Goal: Task Accomplishment & Management: Use online tool/utility

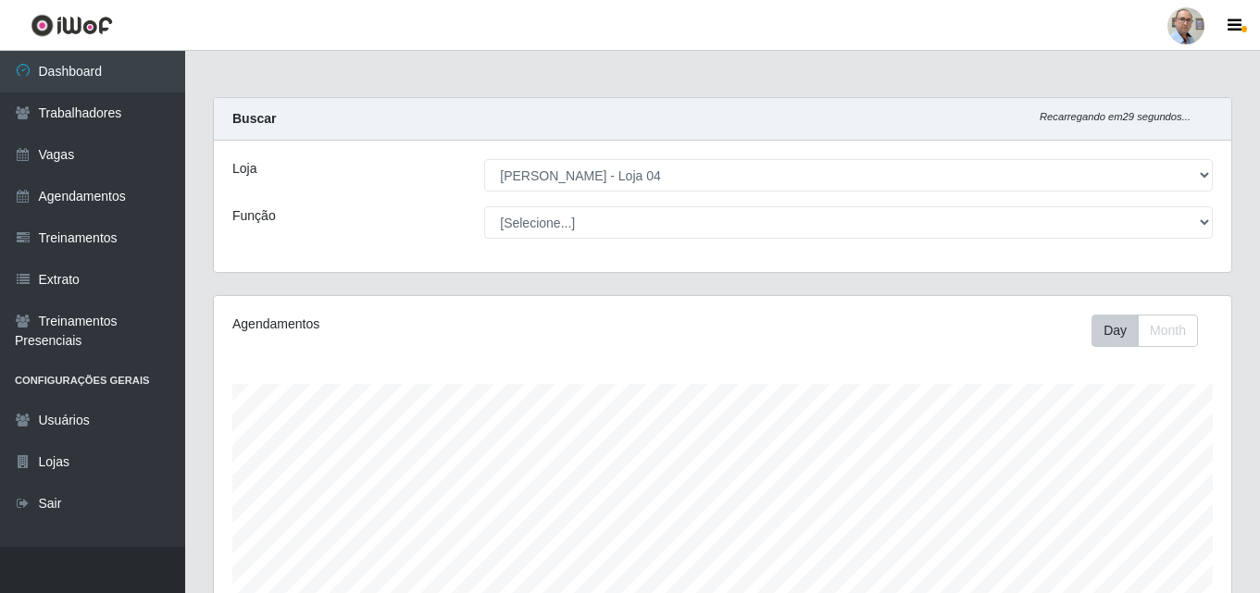
select select "251"
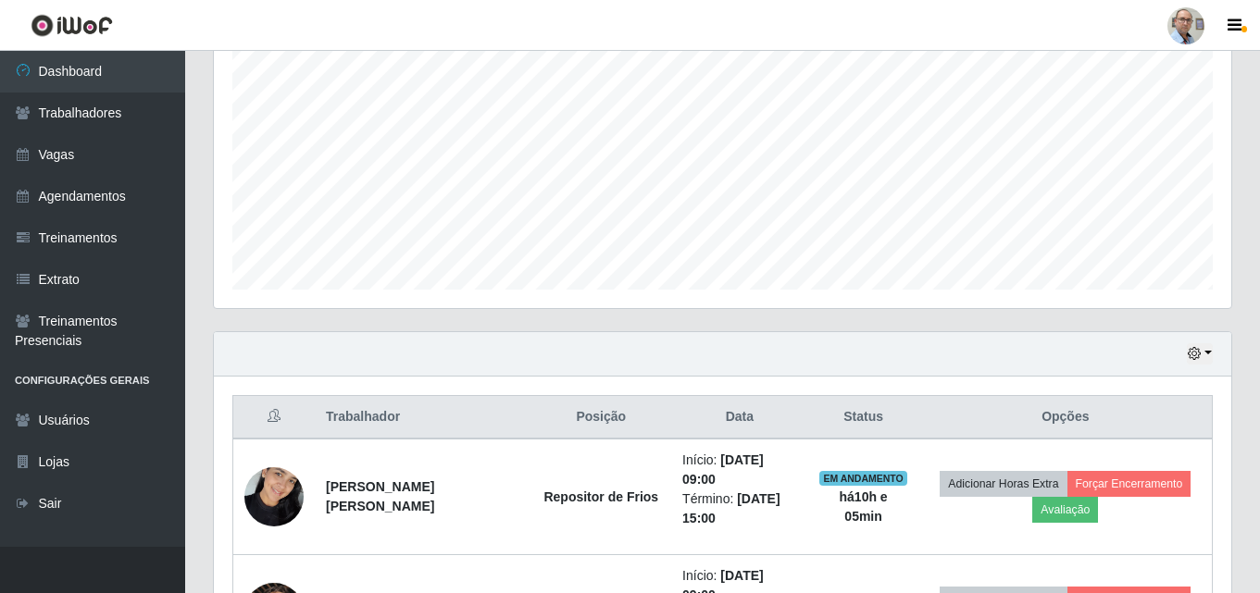
scroll to position [677, 0]
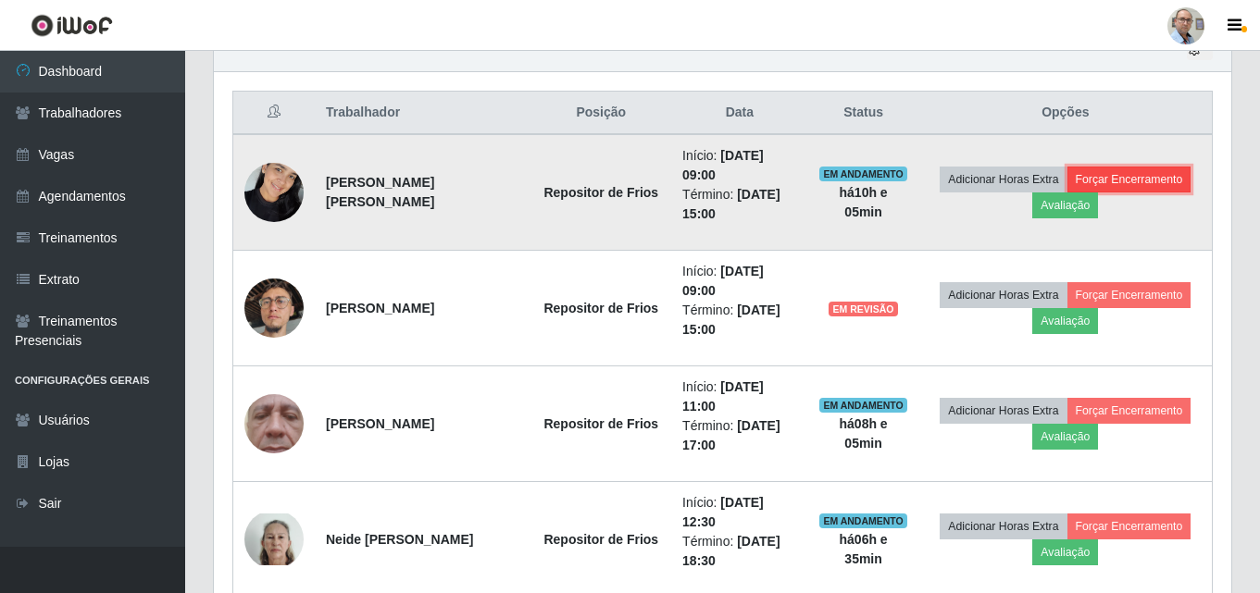
click at [1160, 180] on button "Forçar Encerramento" at bounding box center [1129, 180] width 124 height 26
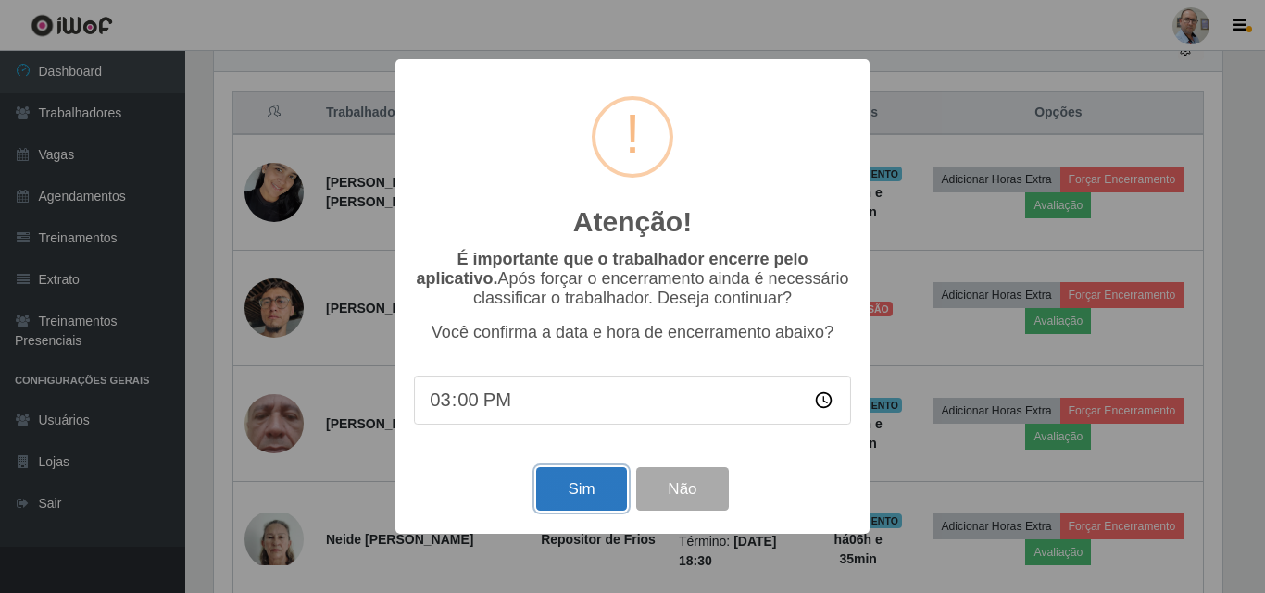
click at [575, 490] on button "Sim" at bounding box center [581, 490] width 90 height 44
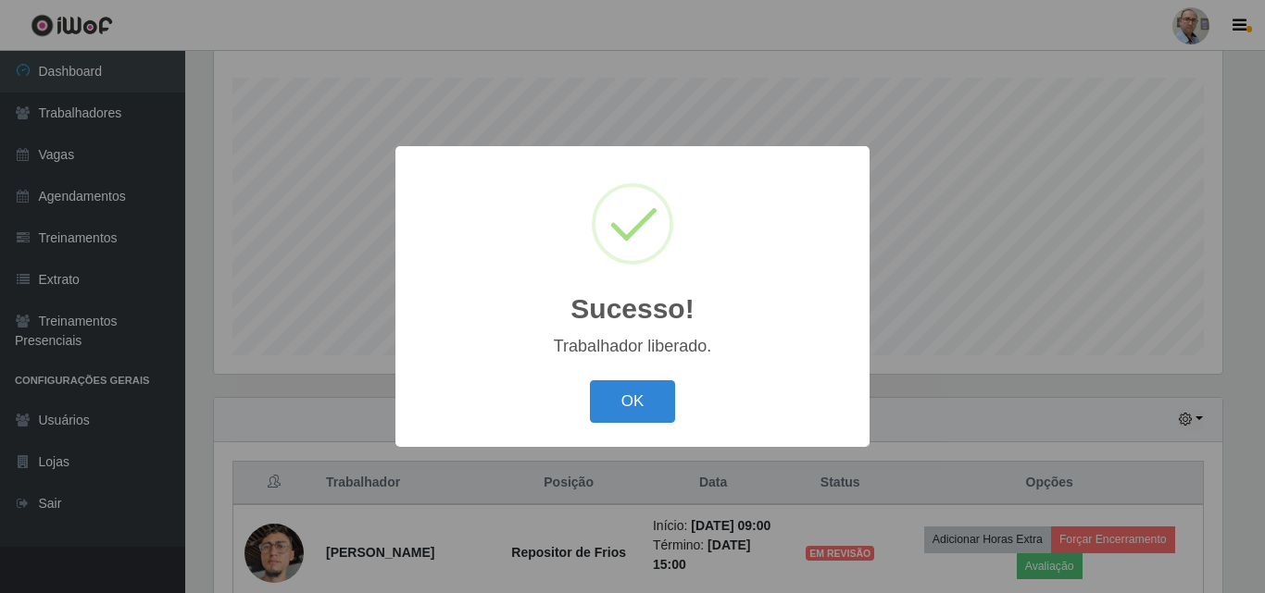
click at [1023, 405] on div "Sucesso! × Trabalhador liberado. OK Cancel" at bounding box center [632, 296] width 1265 height 593
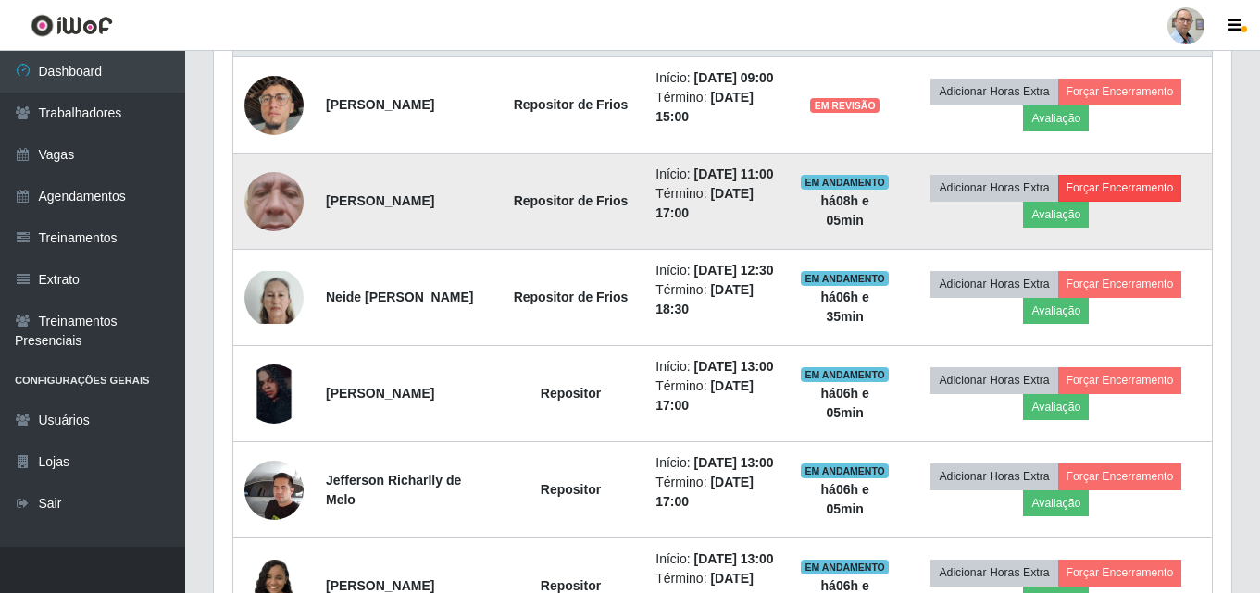
scroll to position [769, 0]
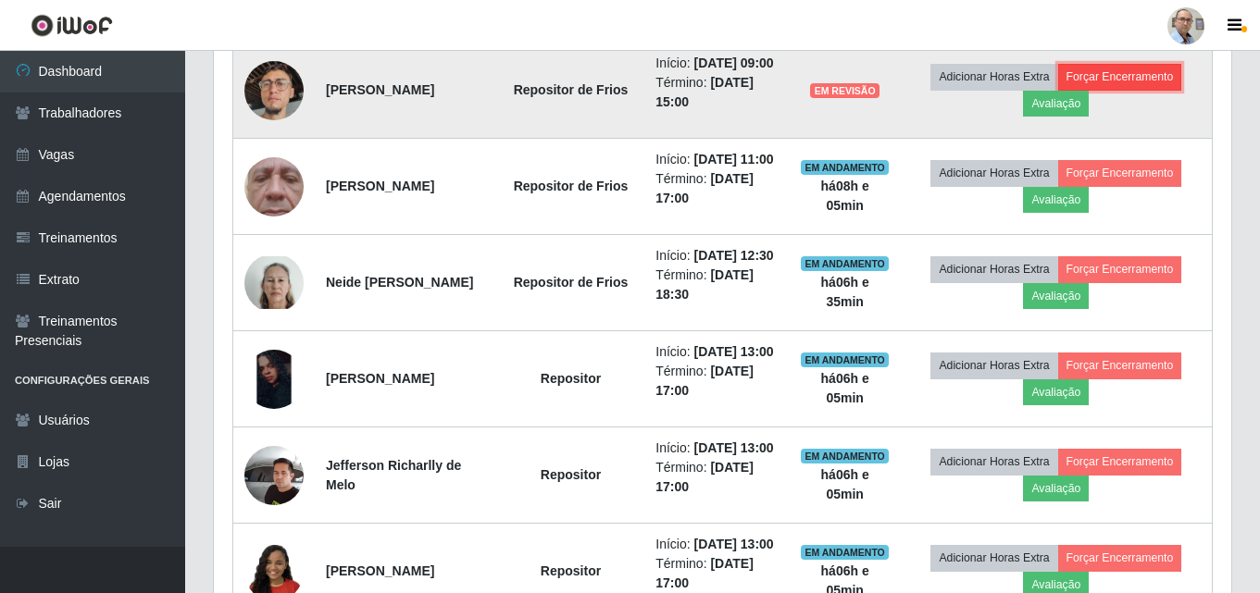
click at [1144, 86] on button "Forçar Encerramento" at bounding box center [1120, 77] width 124 height 26
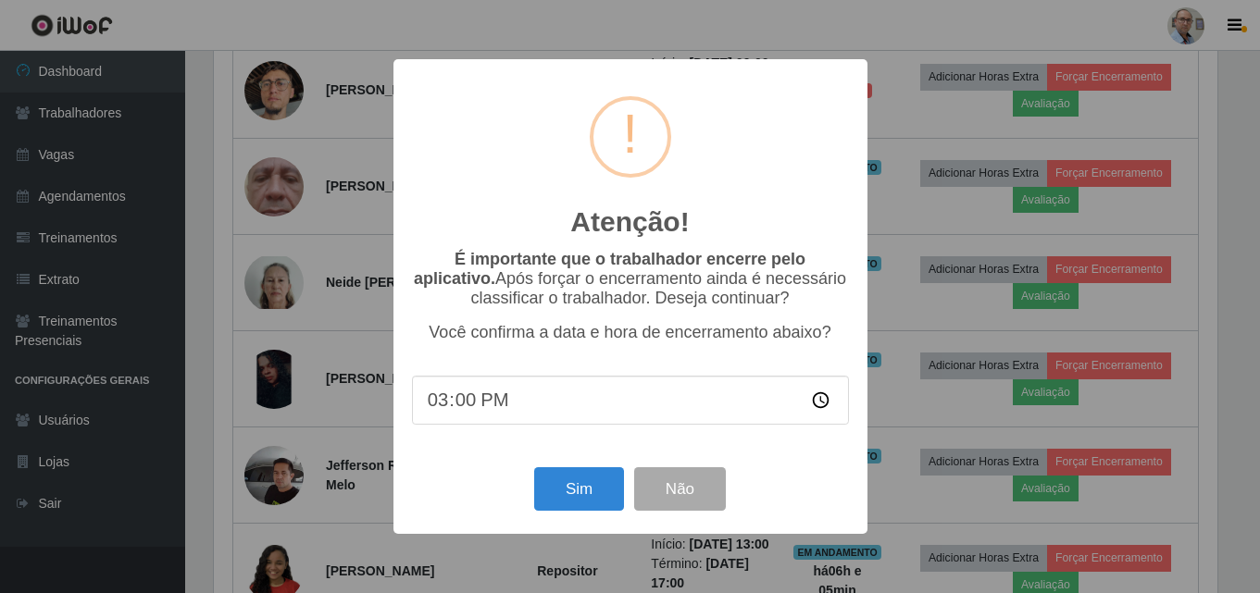
scroll to position [384, 1008]
drag, startPoint x: 574, startPoint y: 502, endPoint x: 603, endPoint y: 505, distance: 28.9
click at [574, 501] on button "Sim" at bounding box center [581, 490] width 90 height 44
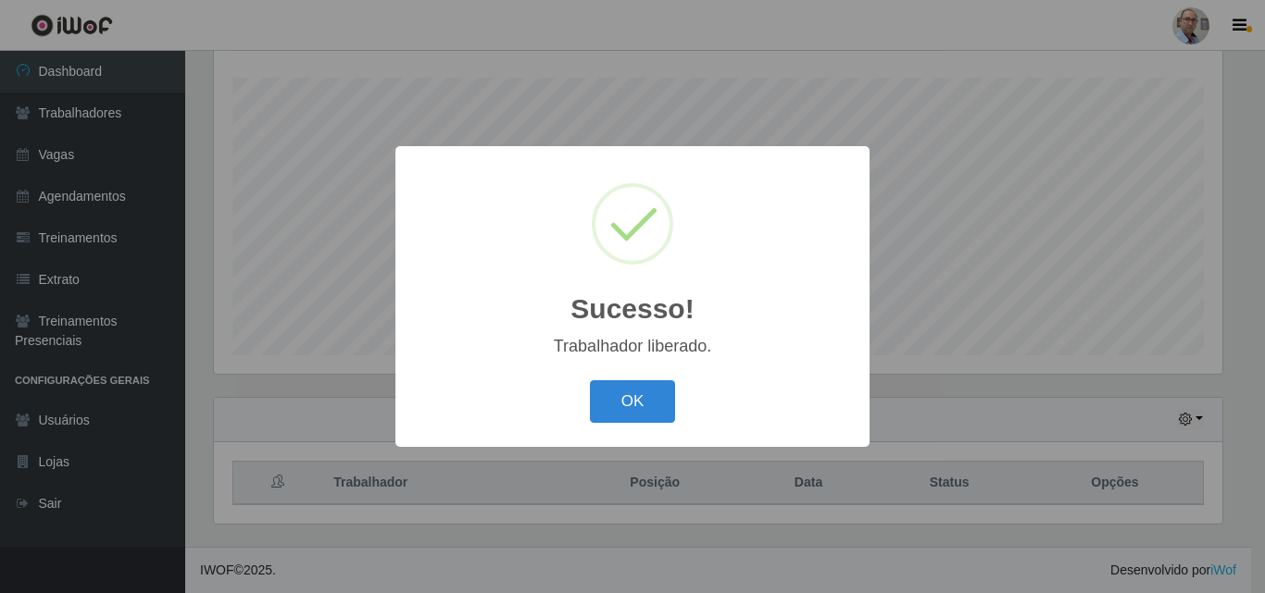
click at [1230, 262] on div "Sucesso! × Trabalhador liberado. OK Cancel" at bounding box center [632, 296] width 1265 height 593
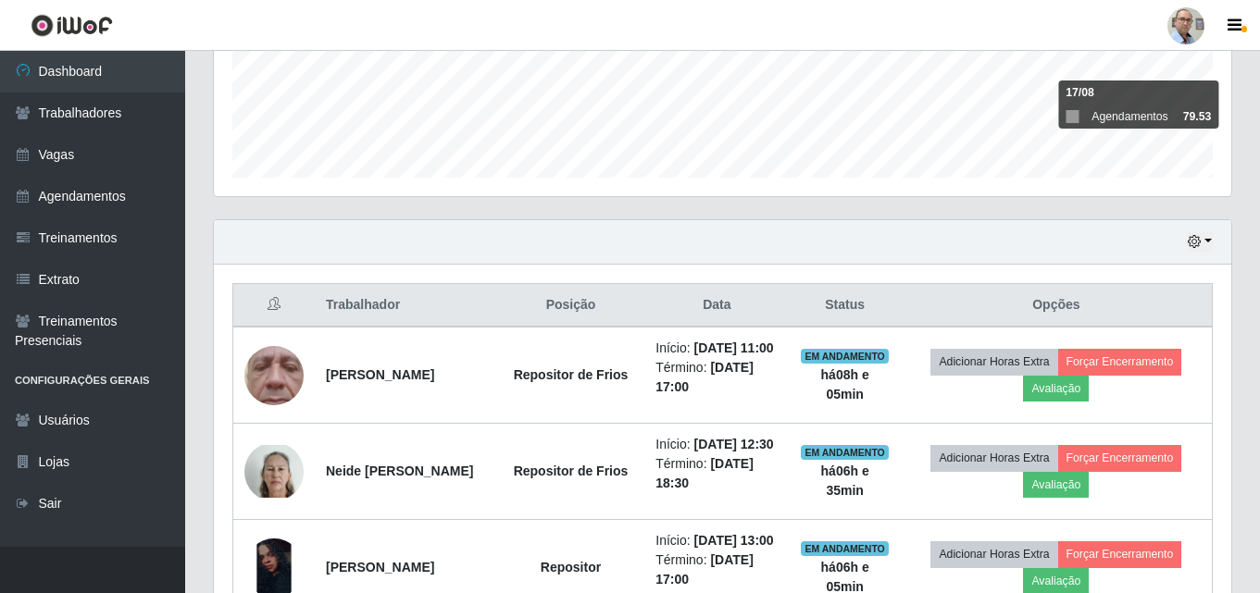
scroll to position [492, 0]
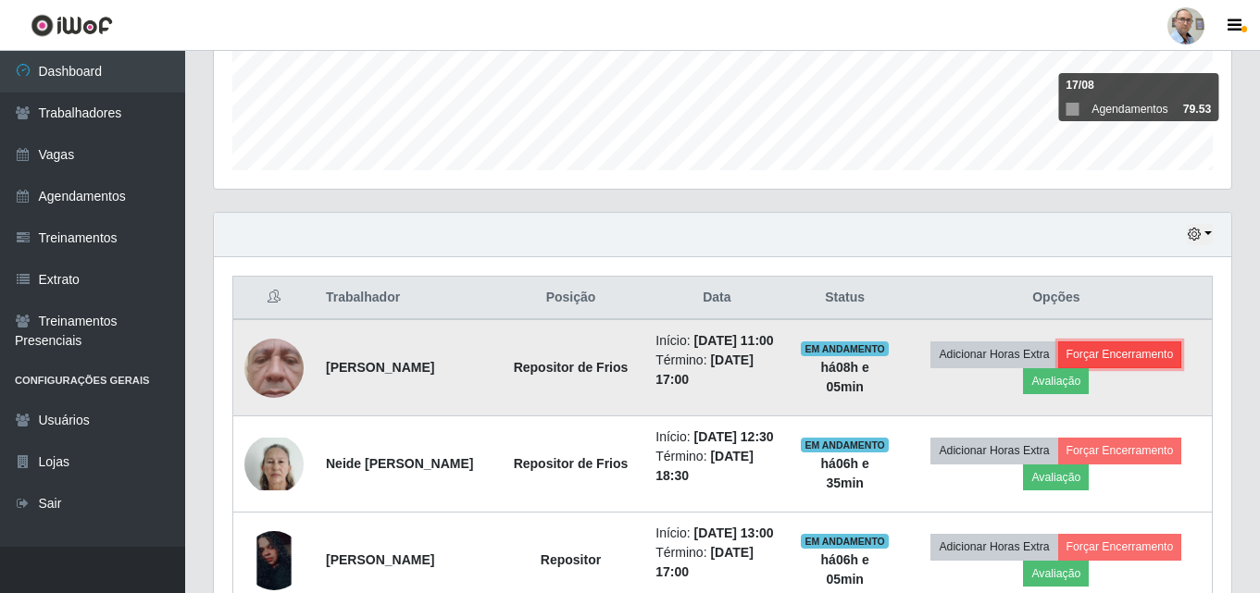
click at [1149, 368] on button "Forçar Encerramento" at bounding box center [1120, 355] width 124 height 26
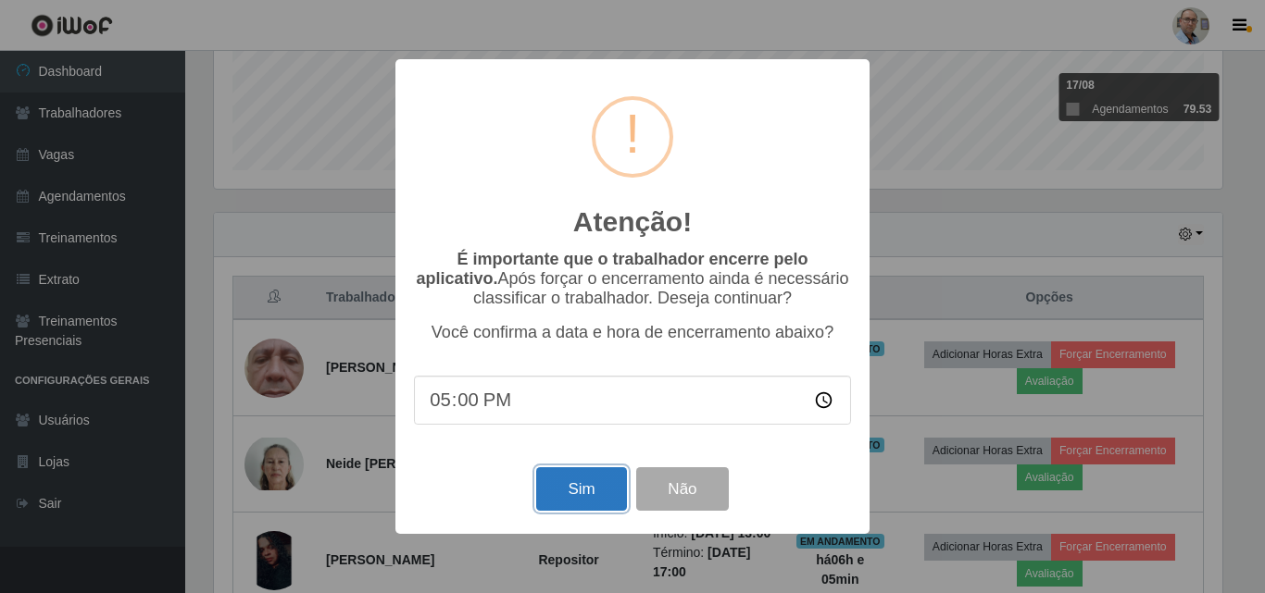
click at [585, 486] on button "Sim" at bounding box center [581, 490] width 90 height 44
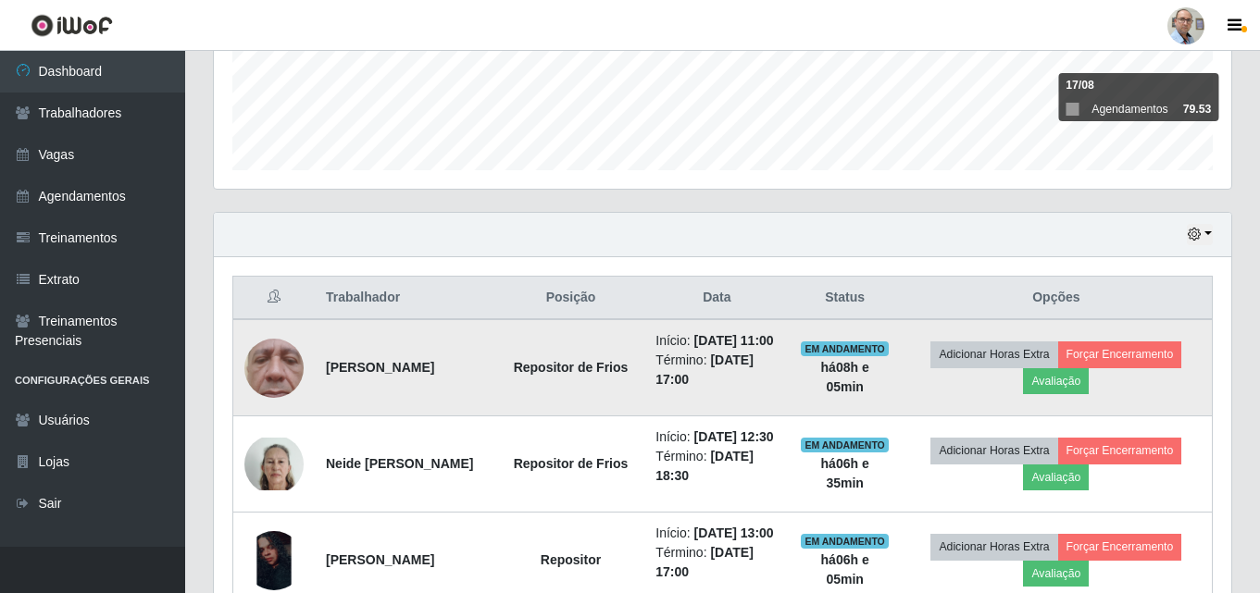
scroll to position [0, 0]
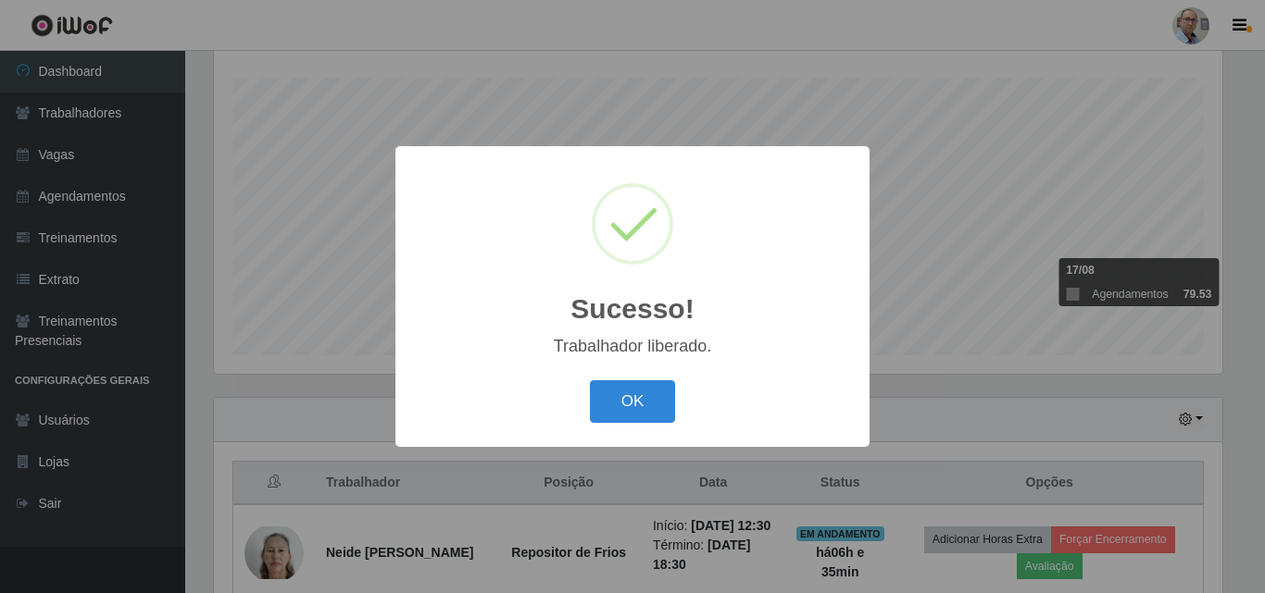
click at [1248, 390] on div "Sucesso! × Trabalhador liberado. OK Cancel" at bounding box center [632, 296] width 1265 height 593
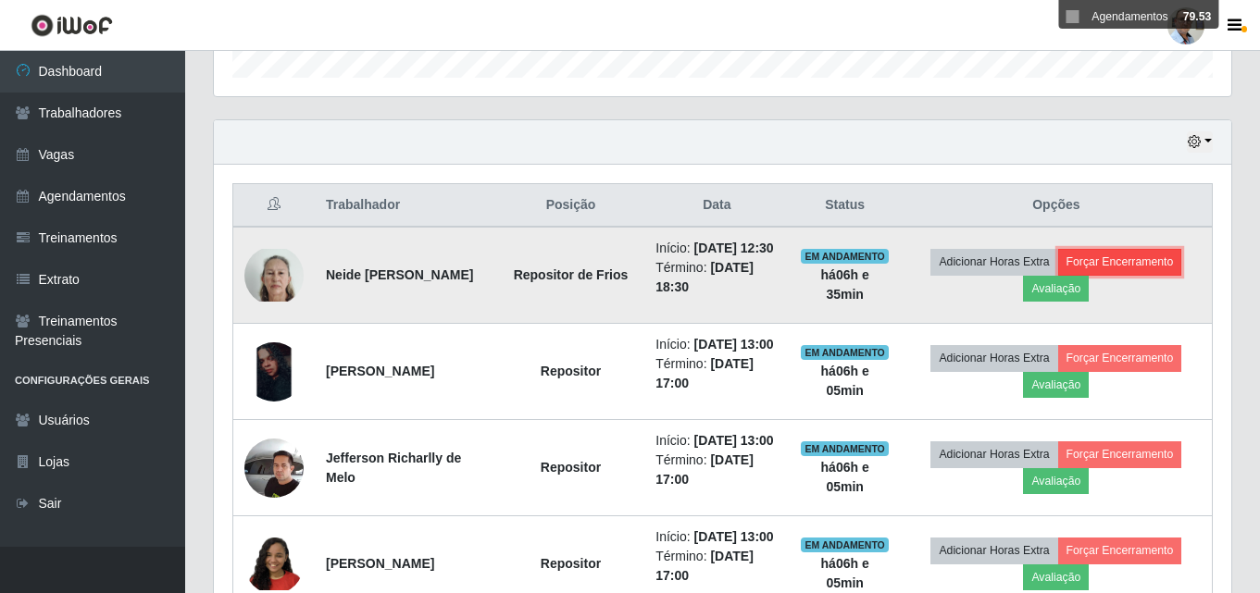
click at [1150, 268] on button "Forçar Encerramento" at bounding box center [1120, 262] width 124 height 26
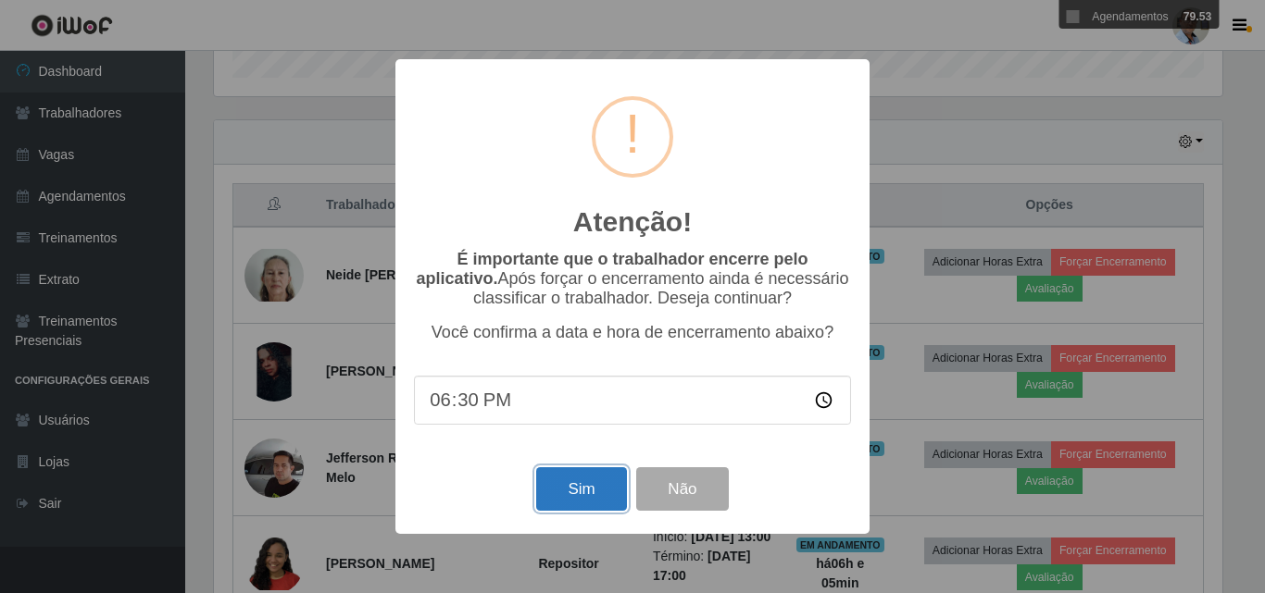
click at [570, 501] on button "Sim" at bounding box center [581, 490] width 90 height 44
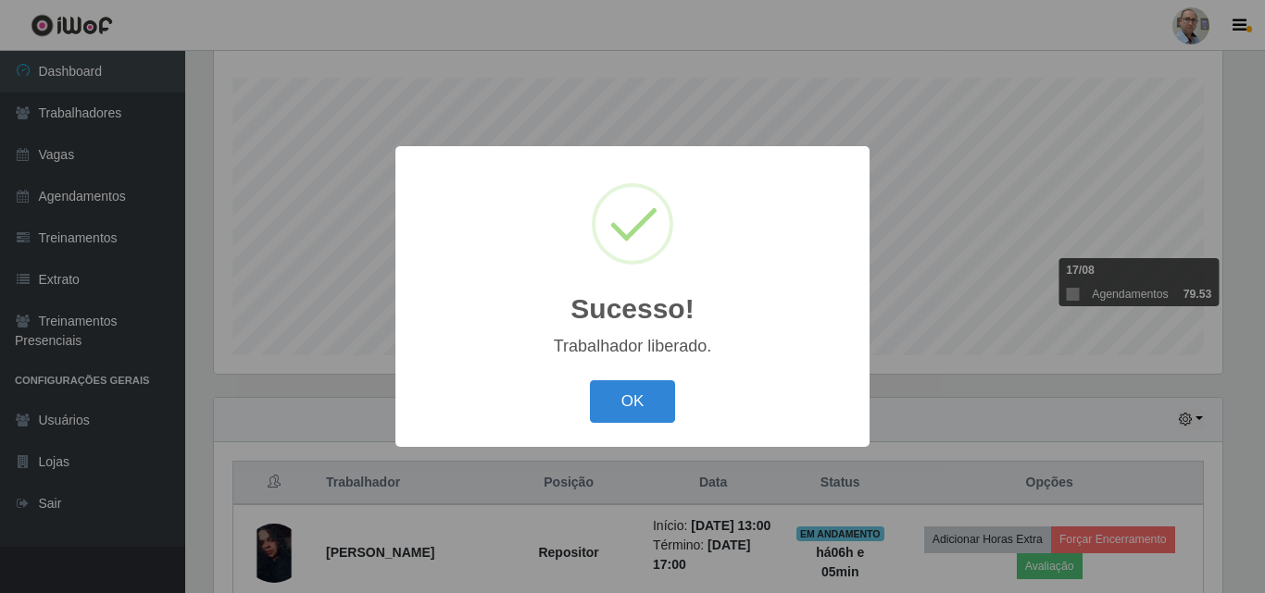
click at [1229, 385] on div "Sucesso! × Trabalhador liberado. OK Cancel" at bounding box center [632, 296] width 1265 height 593
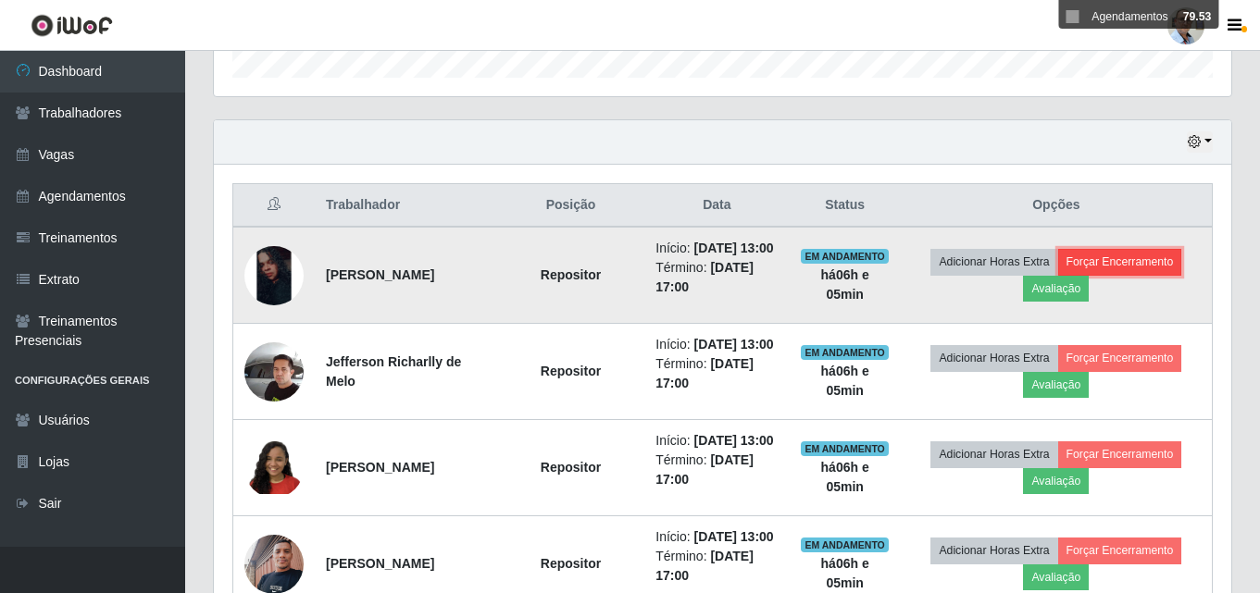
click at [1130, 271] on button "Forçar Encerramento" at bounding box center [1120, 262] width 124 height 26
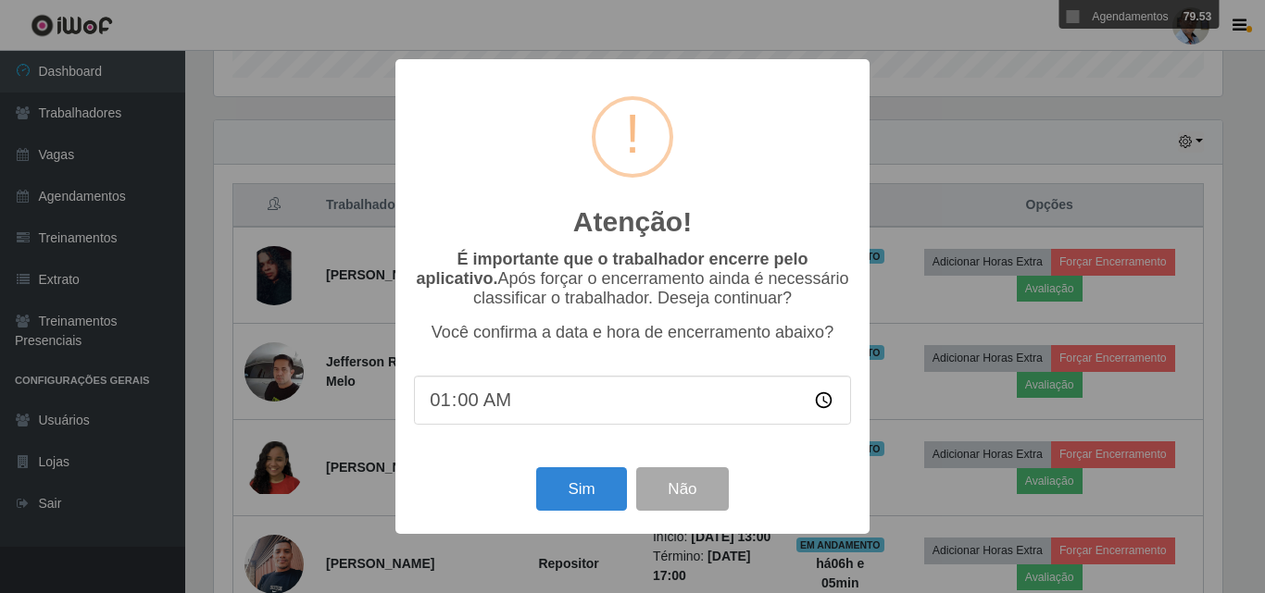
type input "19:00"
click at [568, 492] on button "Sim" at bounding box center [581, 490] width 90 height 44
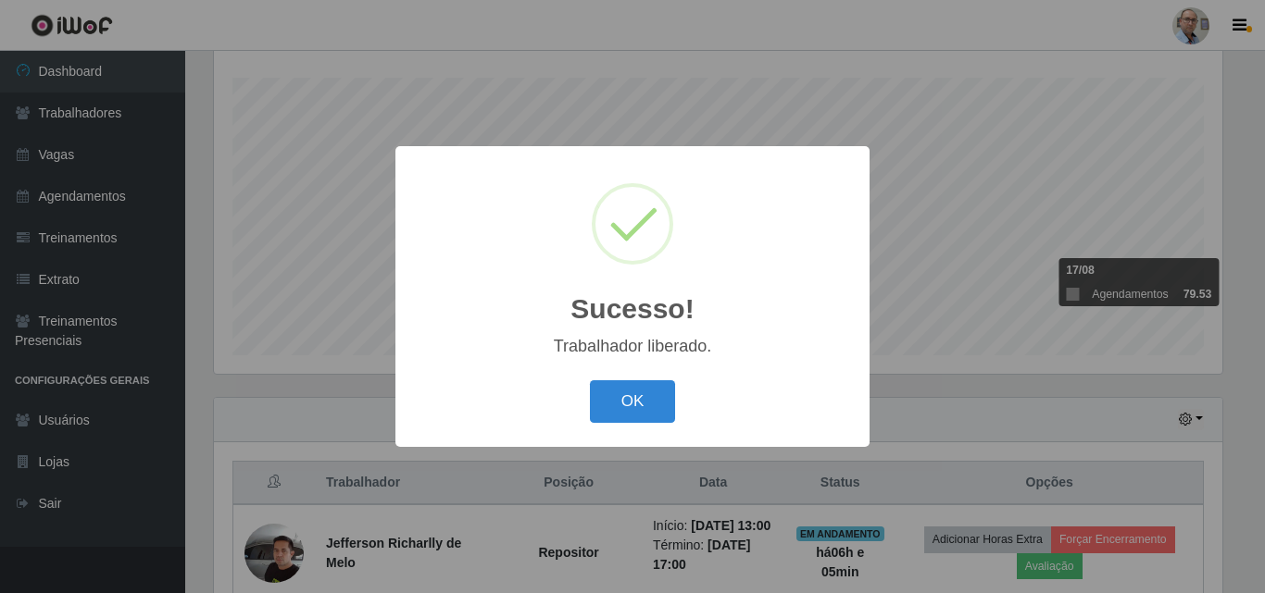
click at [1016, 405] on div "Sucesso! × Trabalhador liberado. OK Cancel" at bounding box center [632, 296] width 1265 height 593
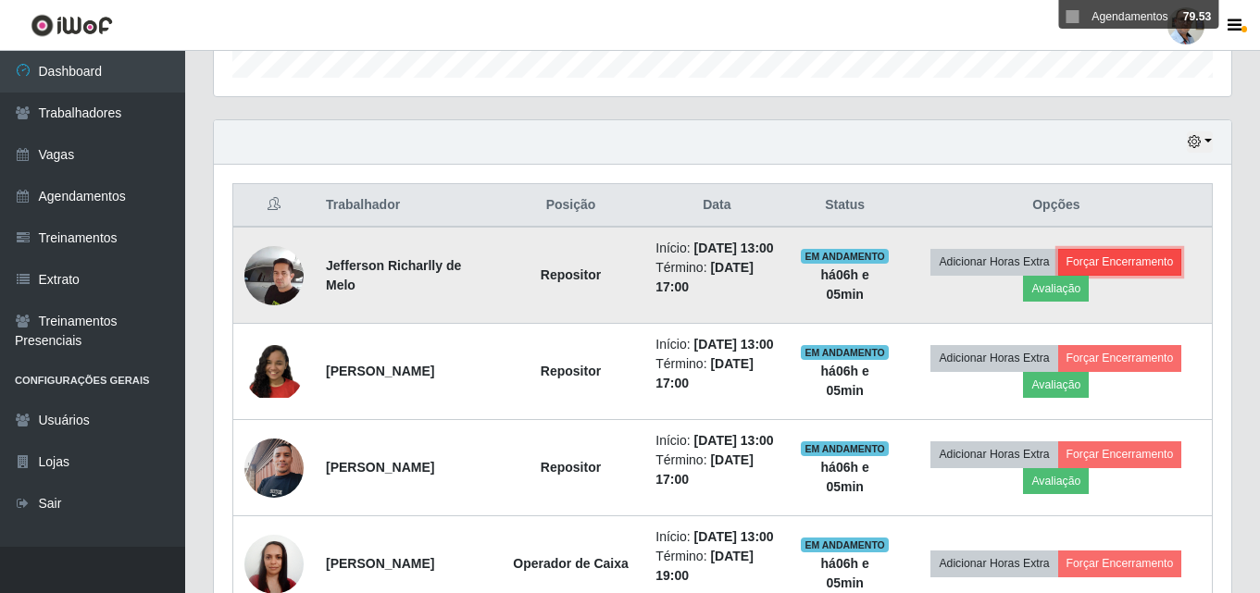
click at [1133, 271] on button "Forçar Encerramento" at bounding box center [1120, 262] width 124 height 26
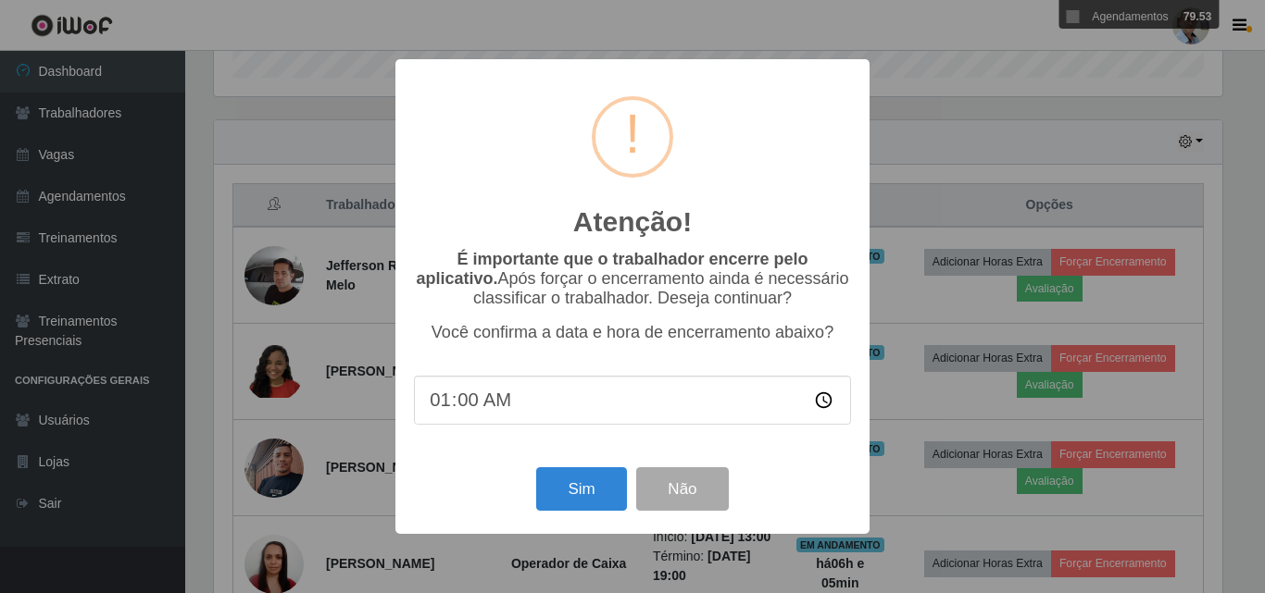
type input "19:00"
click at [575, 509] on button "Sim" at bounding box center [581, 490] width 90 height 44
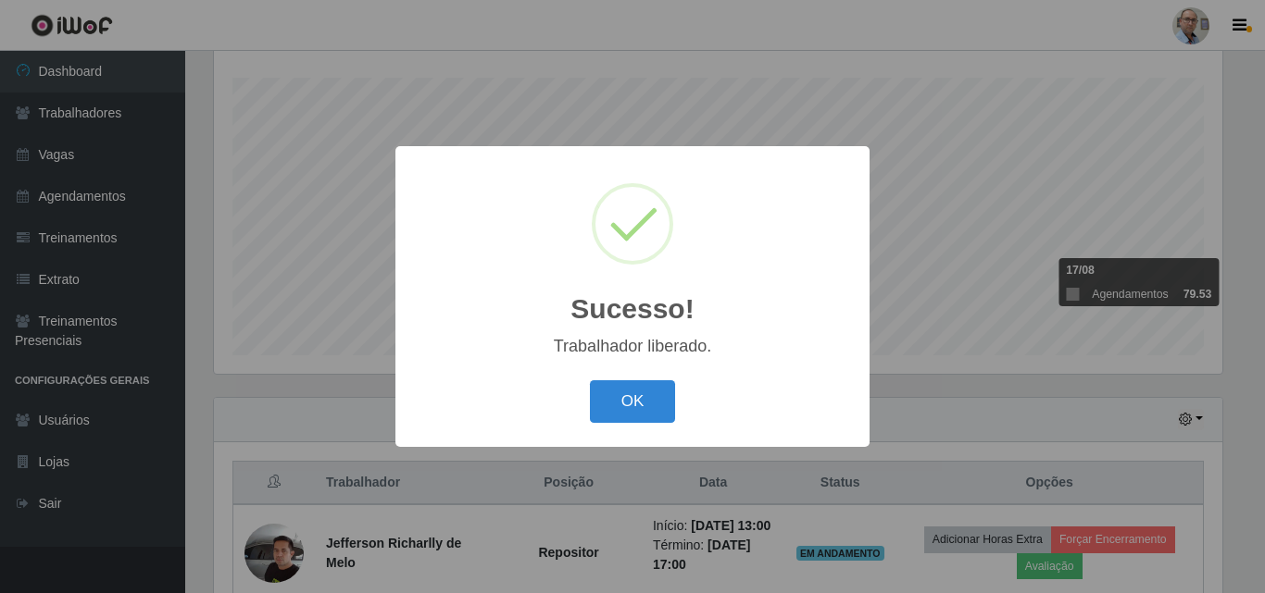
click at [1131, 387] on div "Sucesso! × Trabalhador liberado. OK Cancel" at bounding box center [632, 296] width 1265 height 593
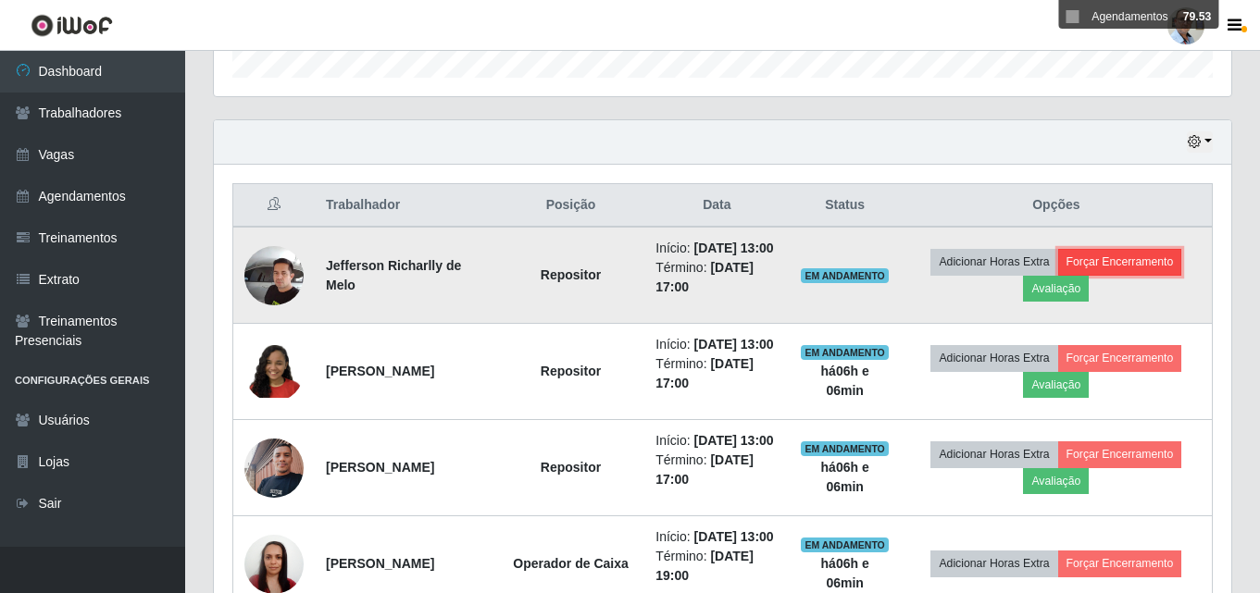
click at [1143, 269] on button "Forçar Encerramento" at bounding box center [1120, 262] width 124 height 26
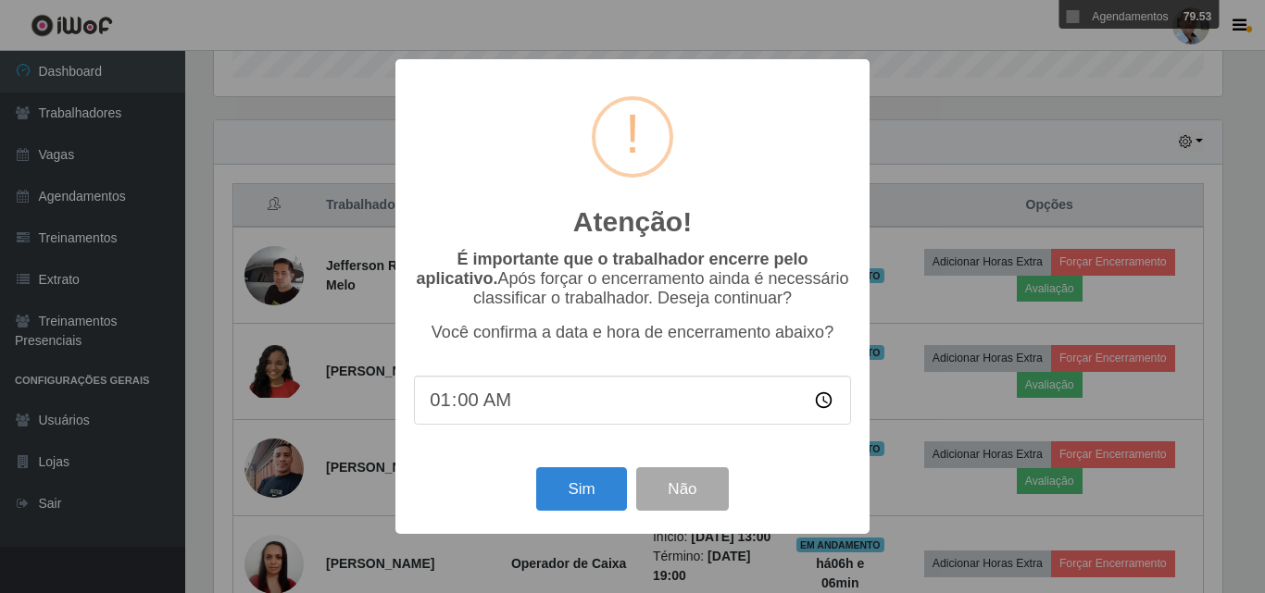
type input "19:00"
click at [594, 493] on button "Sim" at bounding box center [581, 490] width 90 height 44
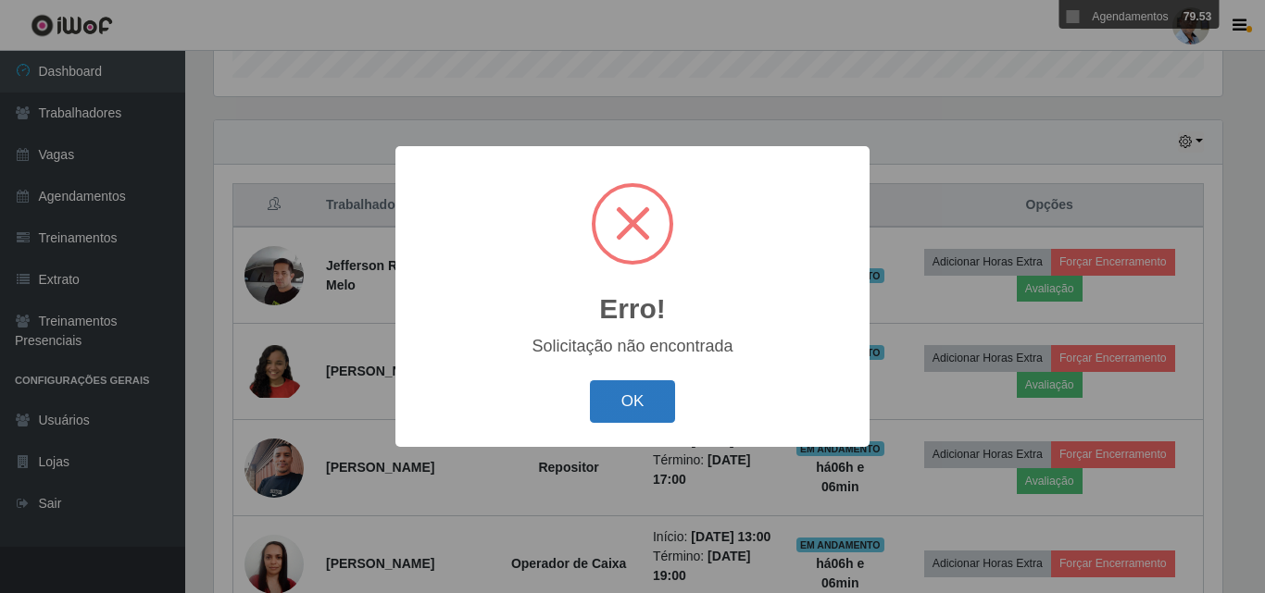
click at [631, 410] on button "OK" at bounding box center [633, 402] width 86 height 44
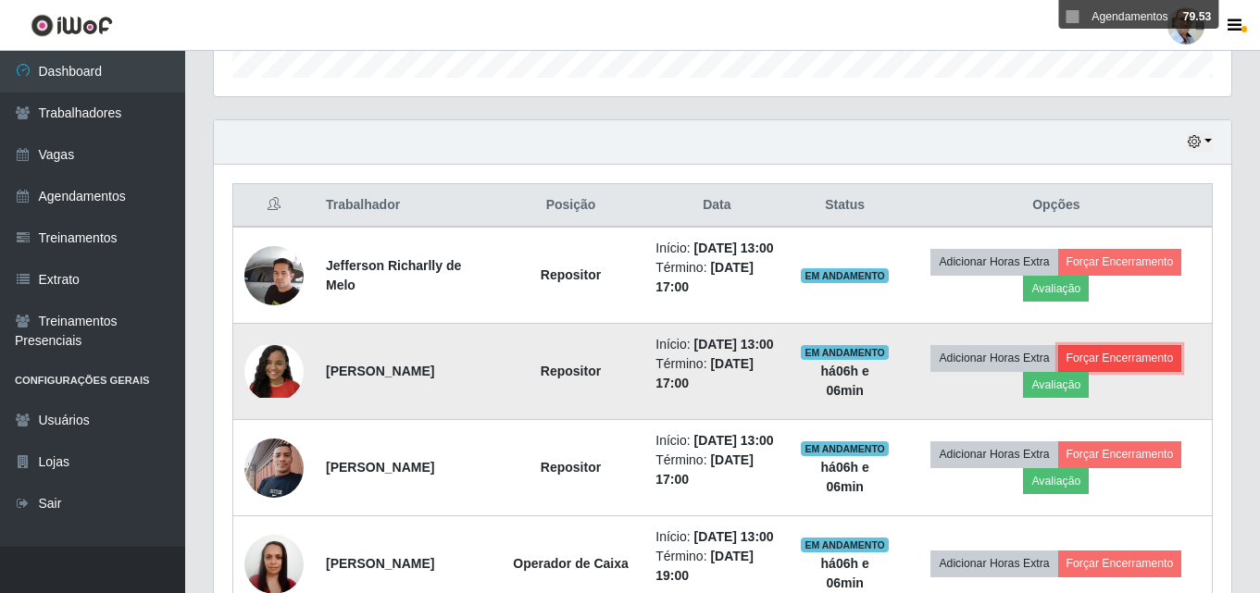
click at [1113, 371] on button "Forçar Encerramento" at bounding box center [1120, 358] width 124 height 26
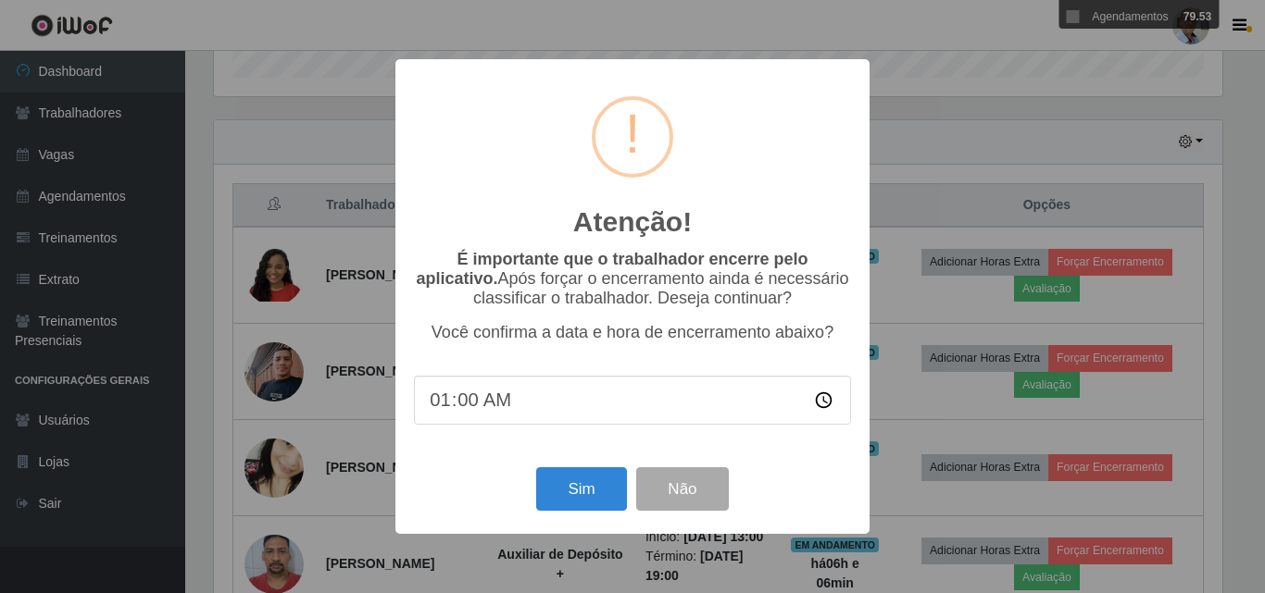
type input "19:00"
click at [582, 508] on button "Sim" at bounding box center [581, 490] width 90 height 44
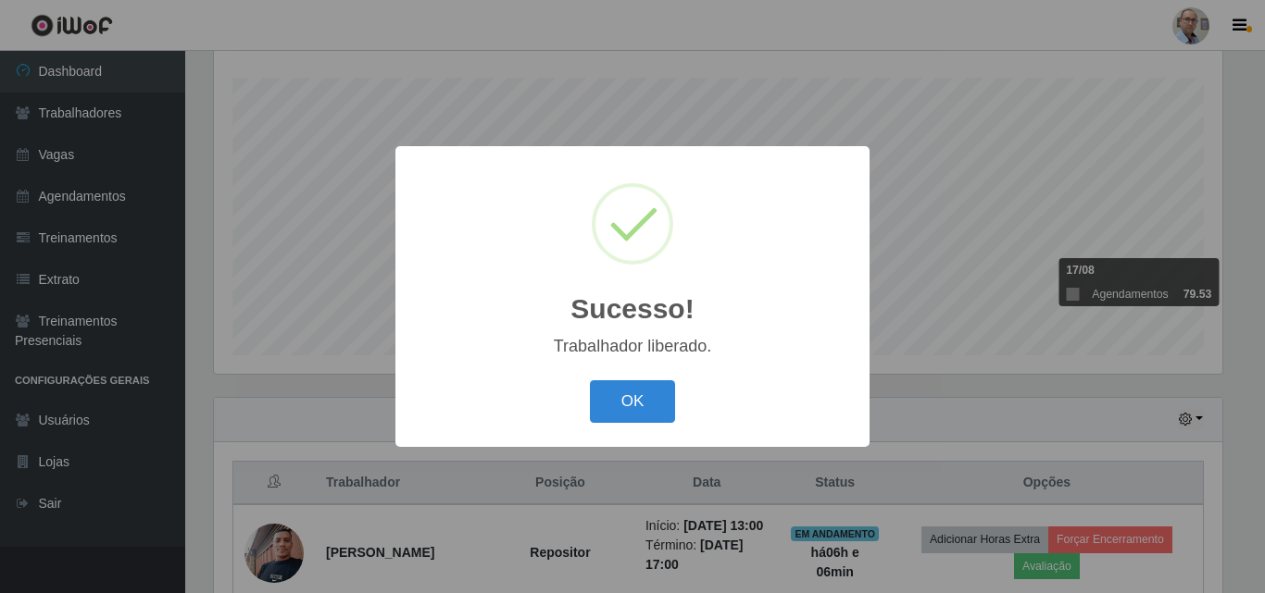
click at [985, 413] on div "Sucesso! × Trabalhador liberado. OK Cancel" at bounding box center [632, 296] width 1265 height 593
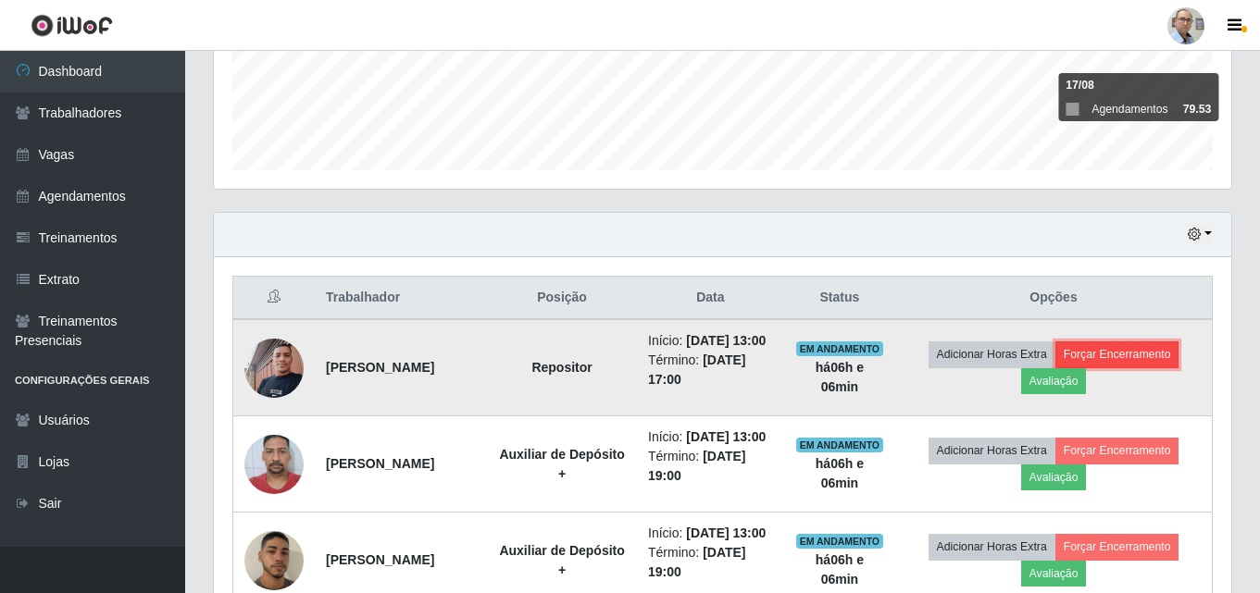
click at [1148, 367] on button "Forçar Encerramento" at bounding box center [1117, 355] width 124 height 26
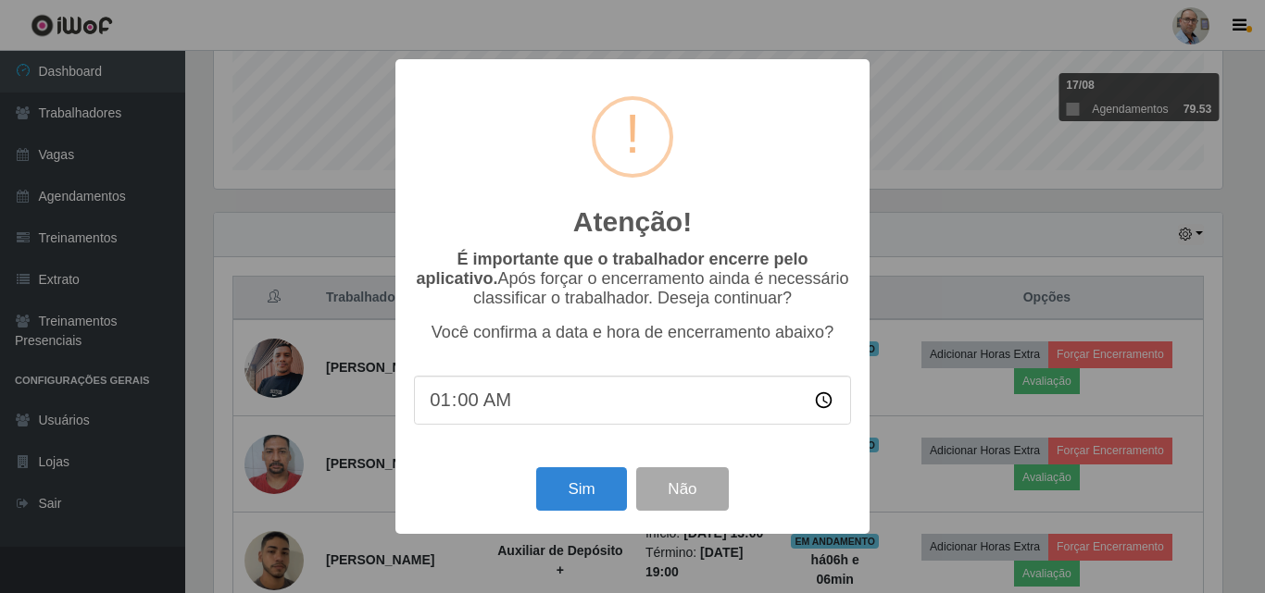
type input "19:00"
click at [585, 494] on button "Sim" at bounding box center [581, 490] width 90 height 44
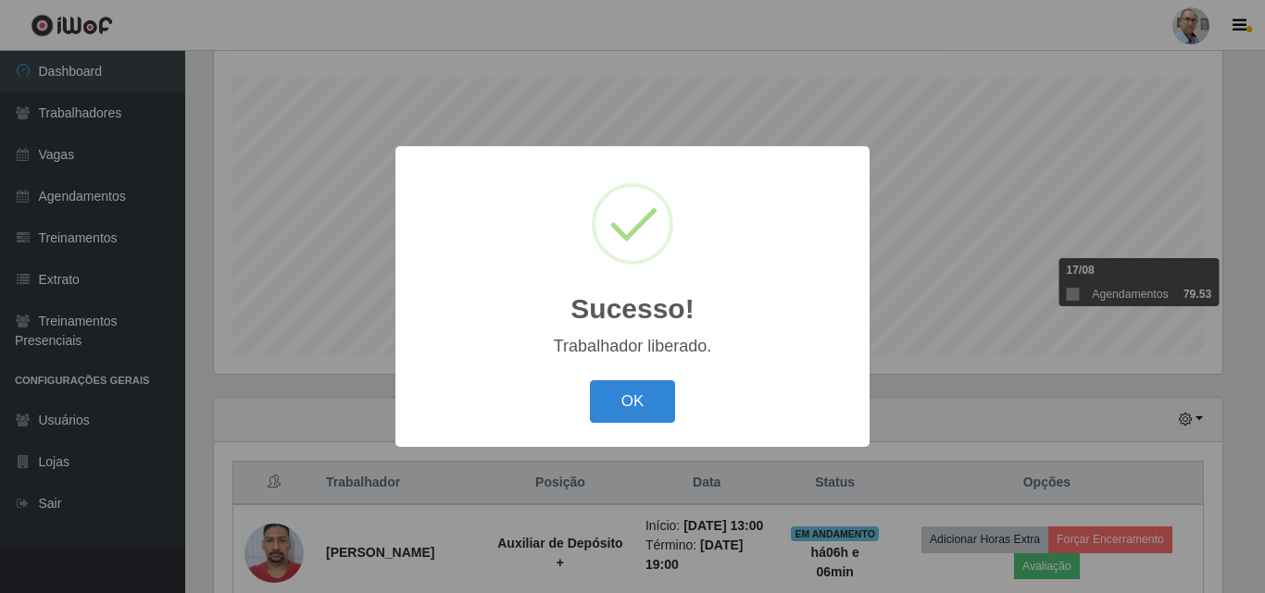
click at [930, 415] on div "Sucesso! × Trabalhador liberado. OK Cancel" at bounding box center [632, 296] width 1265 height 593
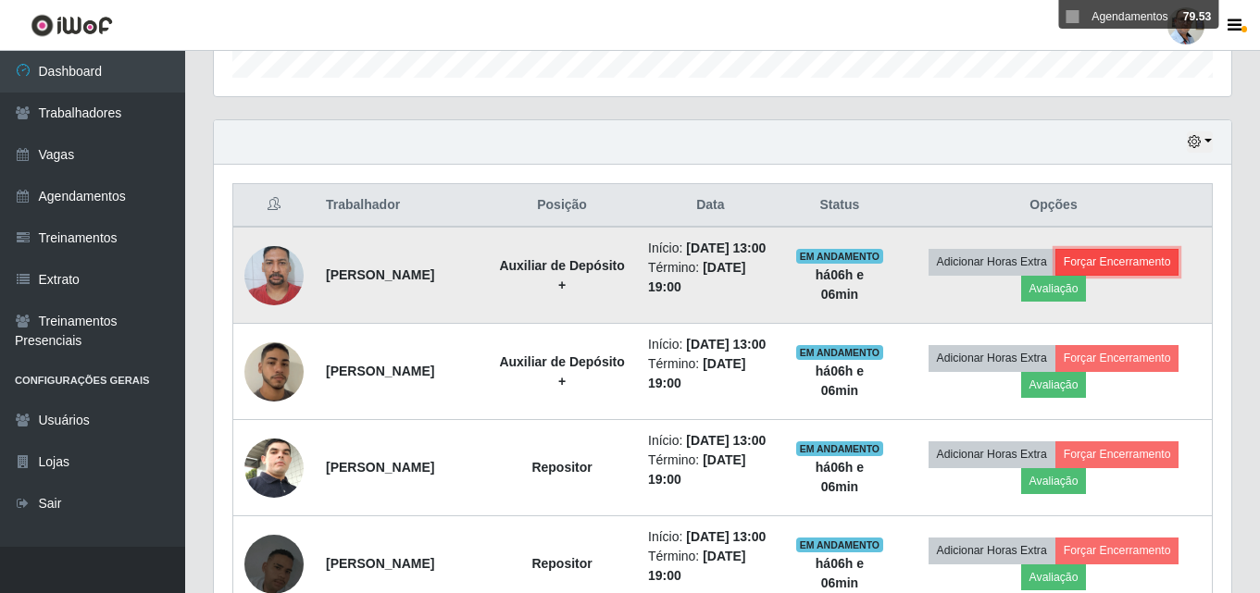
click at [1141, 275] on button "Forçar Encerramento" at bounding box center [1117, 262] width 124 height 26
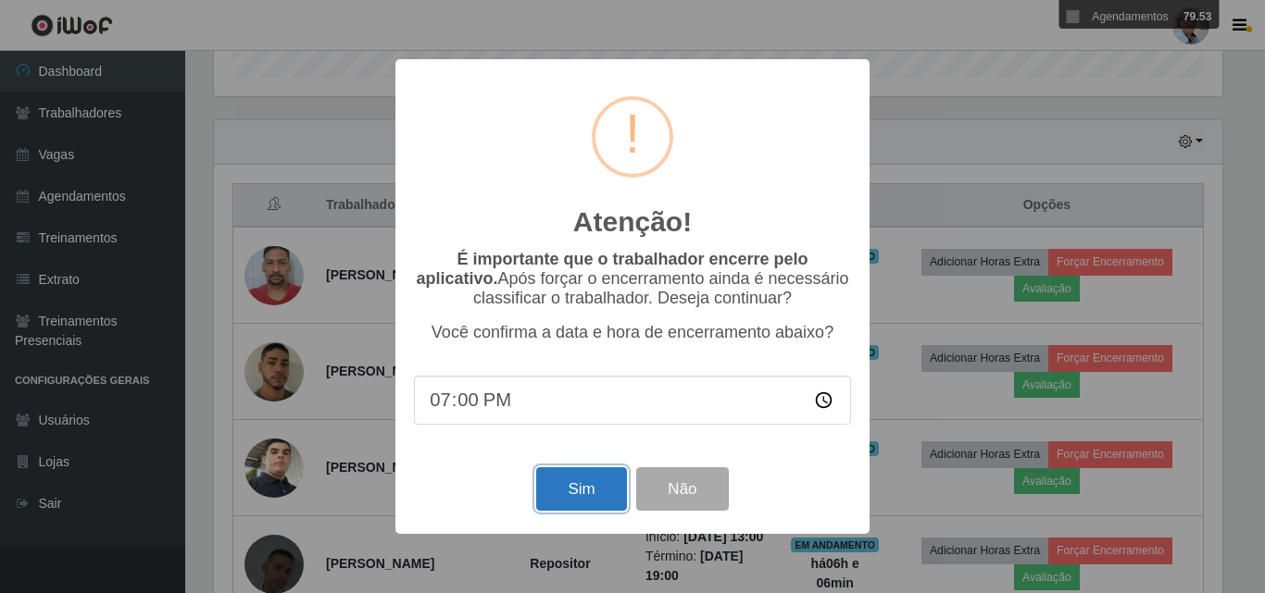
click at [579, 492] on button "Sim" at bounding box center [581, 490] width 90 height 44
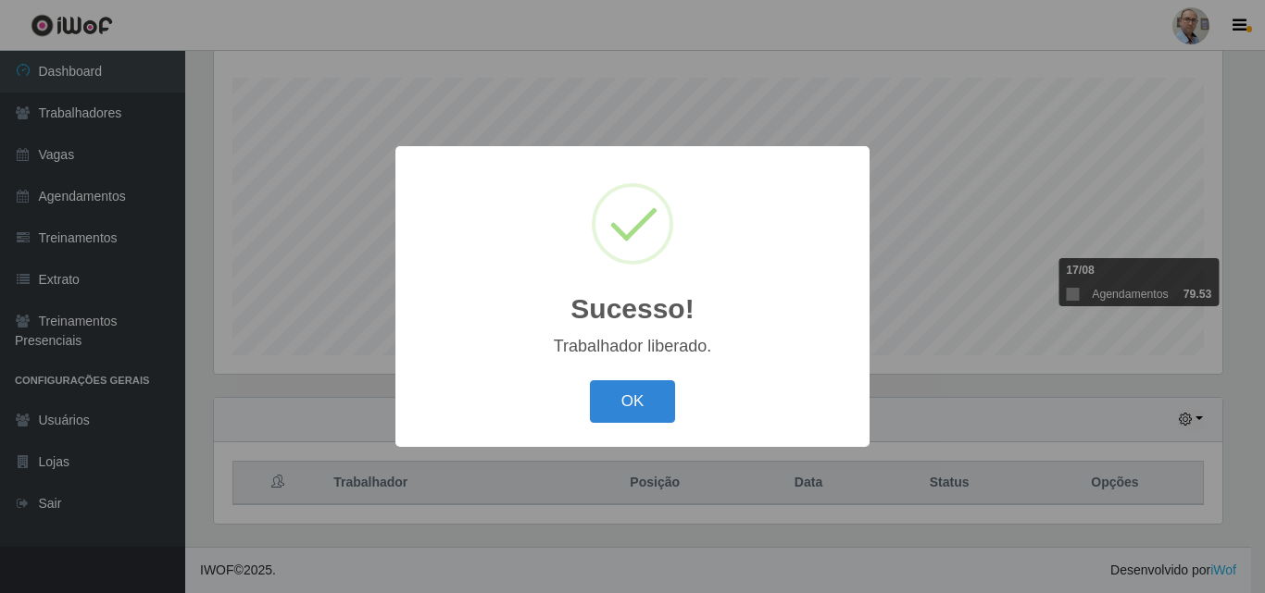
click at [1156, 387] on div "Sucesso! × Trabalhador liberado. OK Cancel" at bounding box center [632, 296] width 1265 height 593
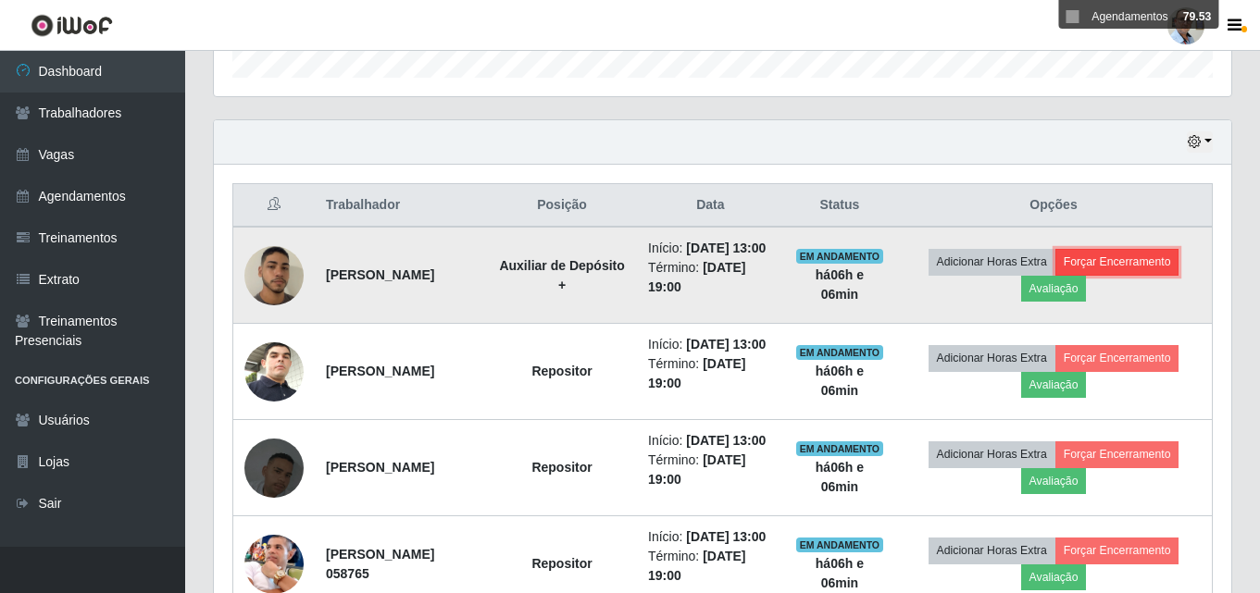
click at [1132, 274] on button "Forçar Encerramento" at bounding box center [1117, 262] width 124 height 26
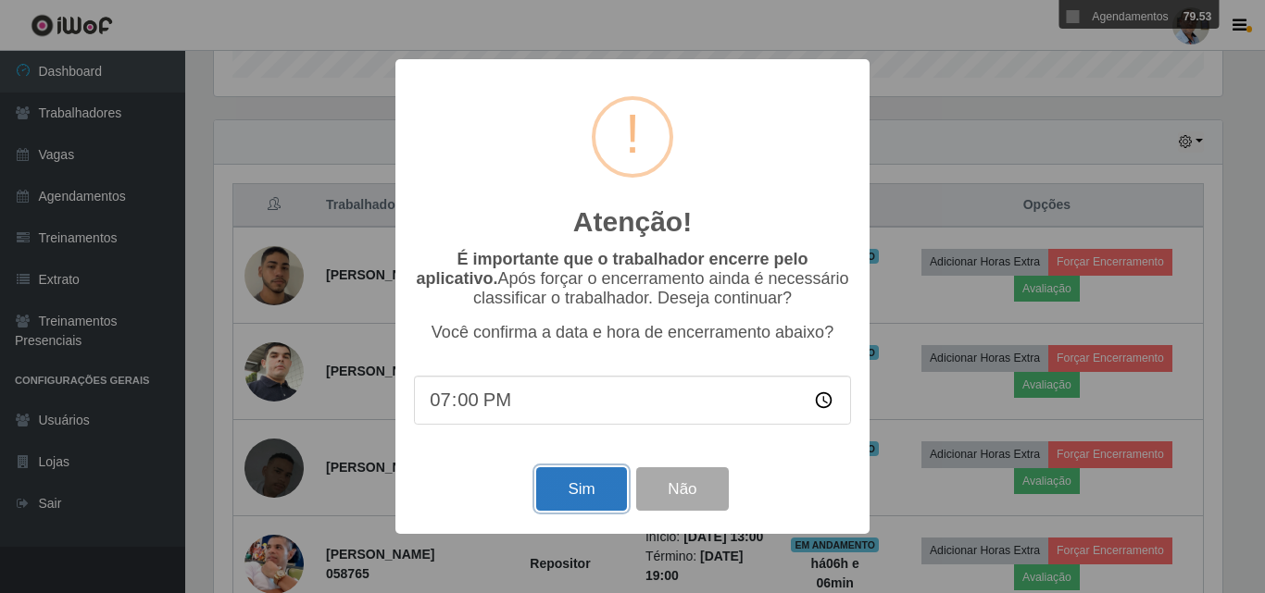
click at [571, 496] on button "Sim" at bounding box center [581, 490] width 90 height 44
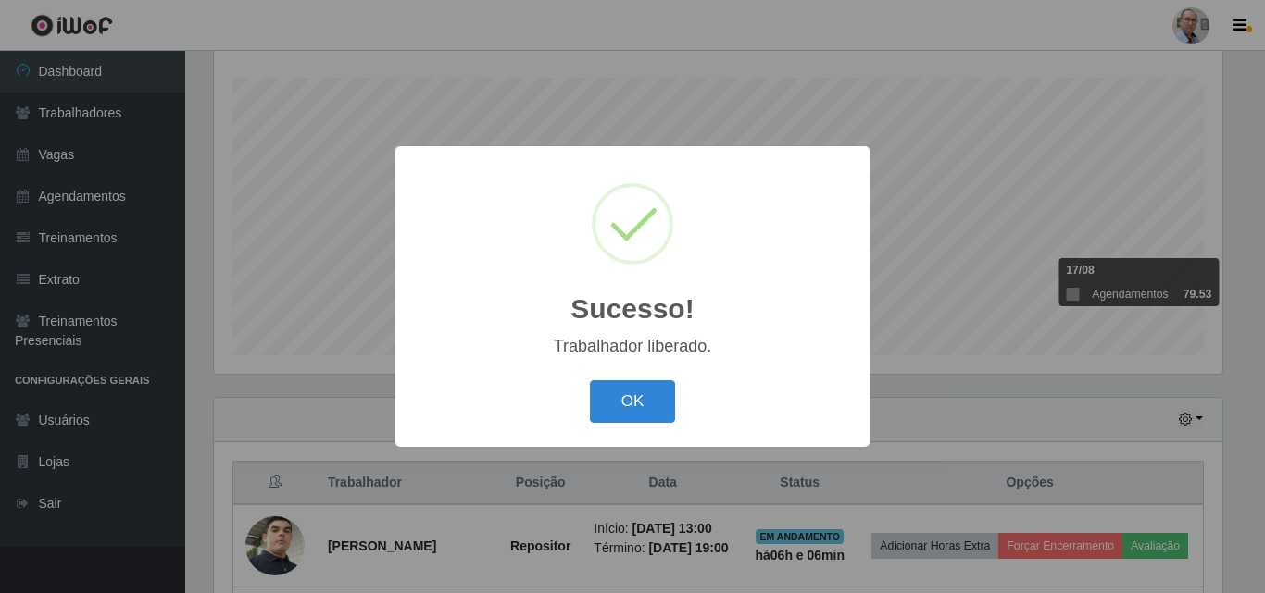
click at [1008, 421] on div "Sucesso! × Trabalhador liberado. OK Cancel" at bounding box center [632, 296] width 1265 height 593
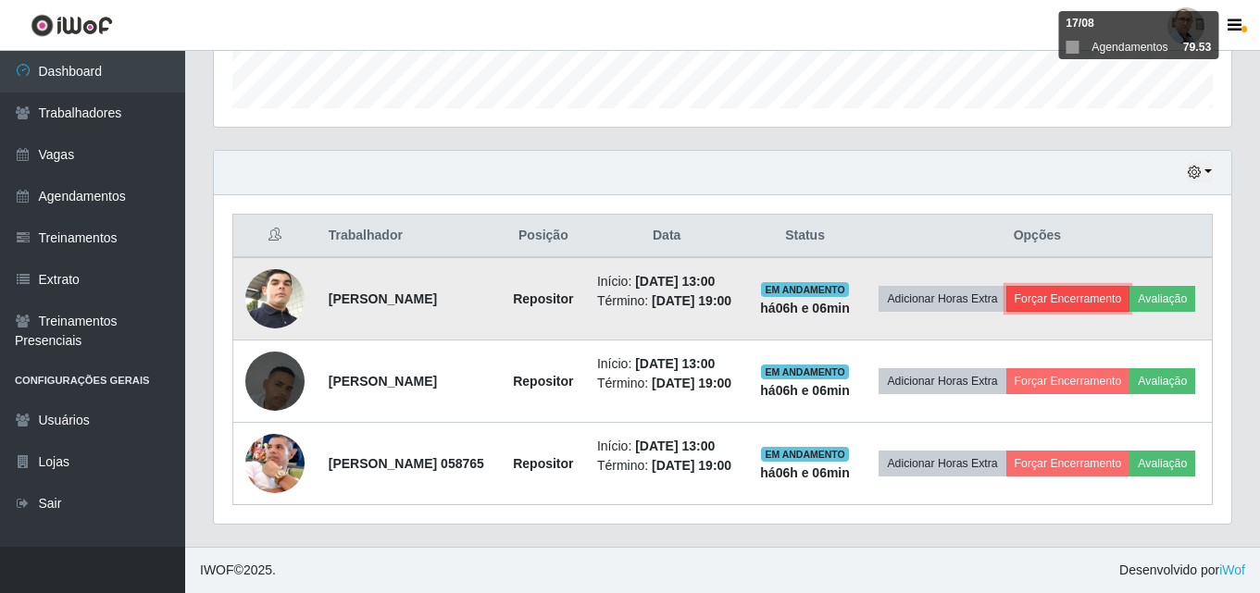
click at [1129, 286] on button "Forçar Encerramento" at bounding box center [1068, 299] width 124 height 26
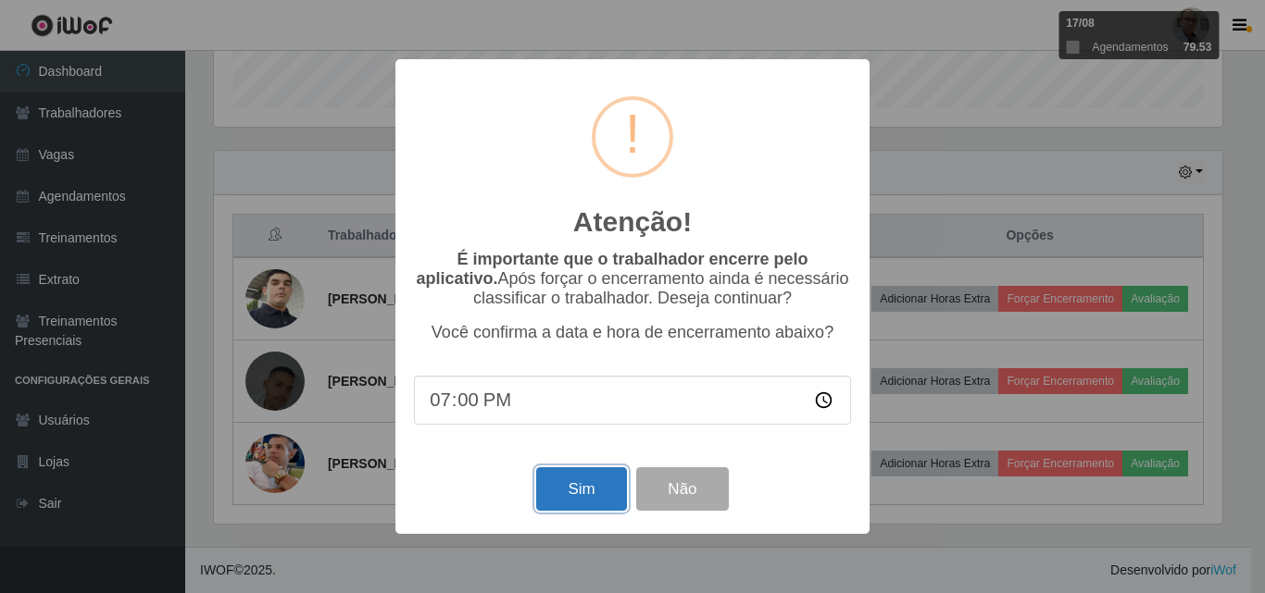
click at [543, 489] on button "Sim" at bounding box center [581, 490] width 90 height 44
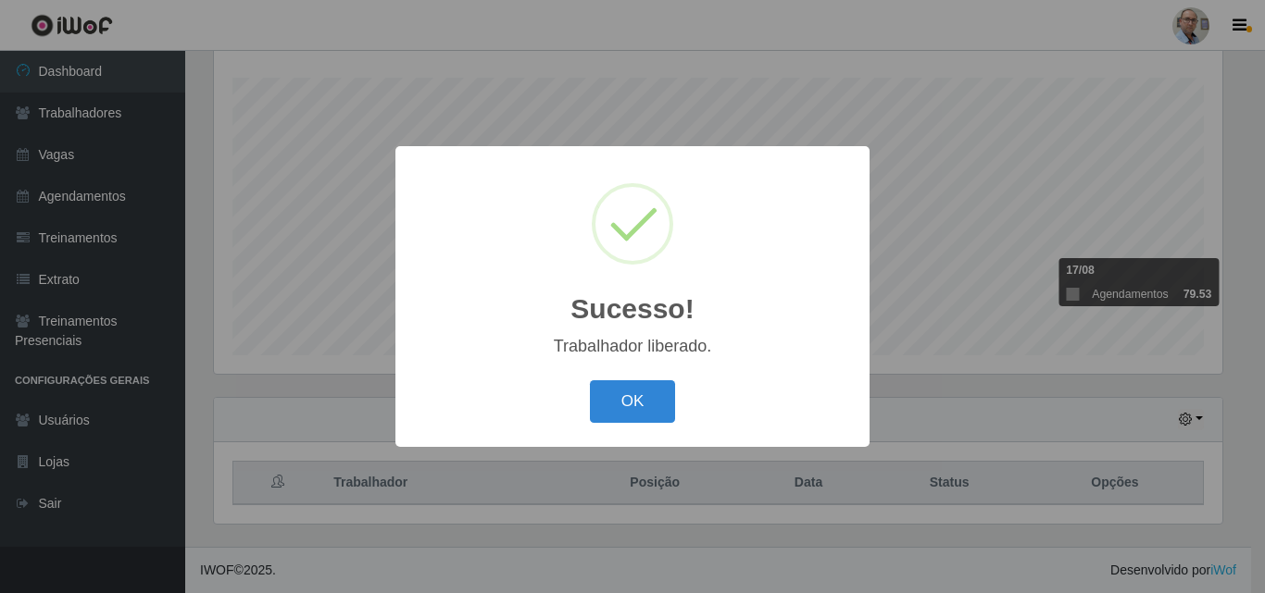
click at [1156, 389] on div "Sucesso! × Trabalhador liberado. OK Cancel" at bounding box center [632, 296] width 1265 height 593
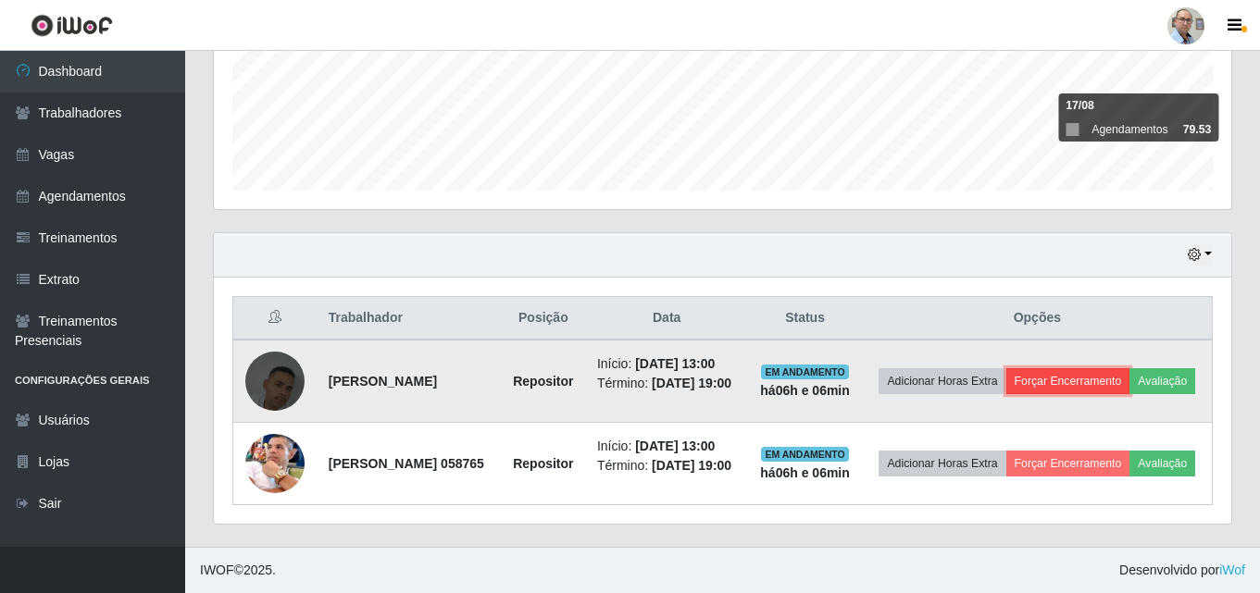
click at [1130, 368] on button "Forçar Encerramento" at bounding box center [1068, 381] width 124 height 26
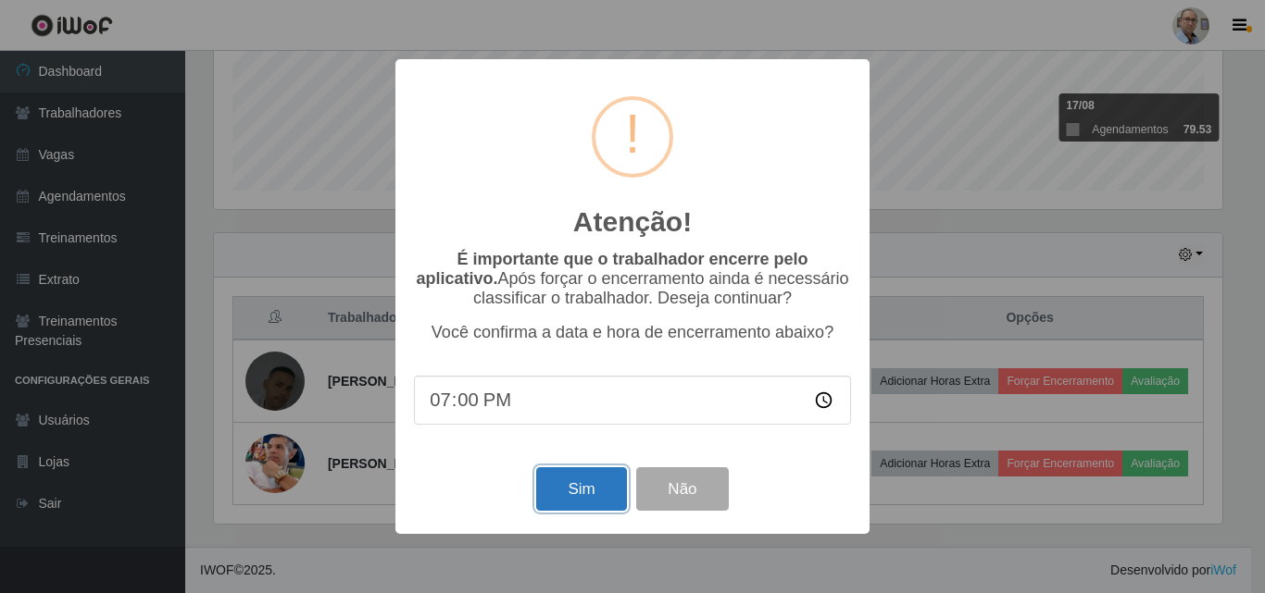
click at [556, 490] on button "Sim" at bounding box center [581, 490] width 90 height 44
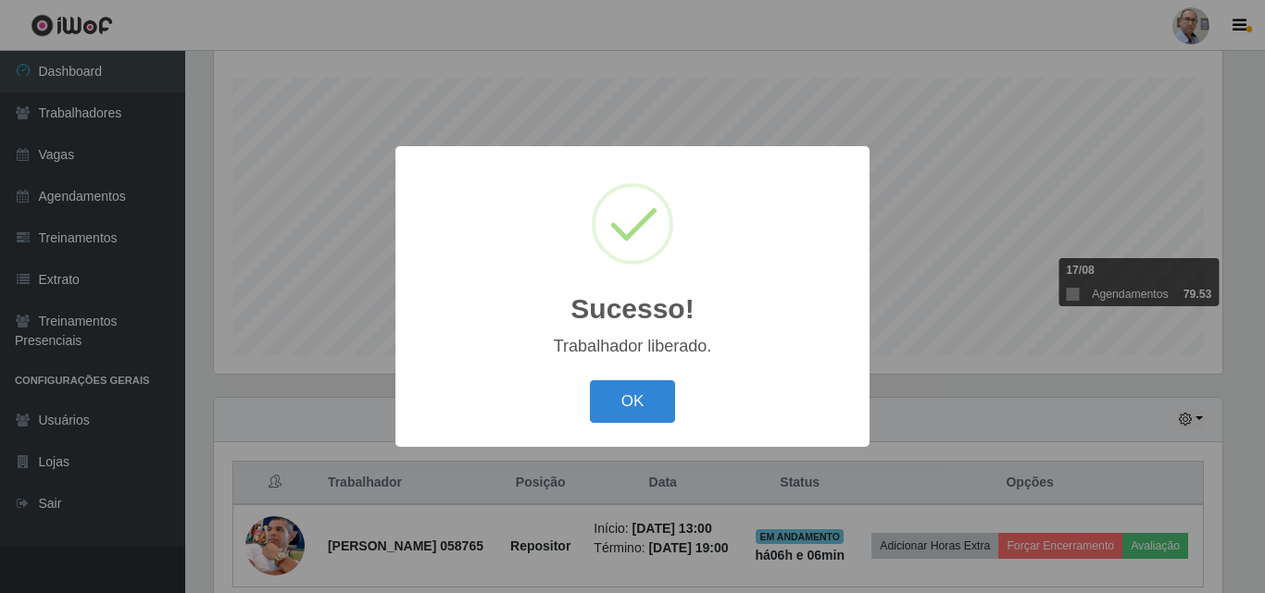
click at [979, 406] on div "Sucesso! × Trabalhador liberado. OK Cancel" at bounding box center [632, 296] width 1265 height 593
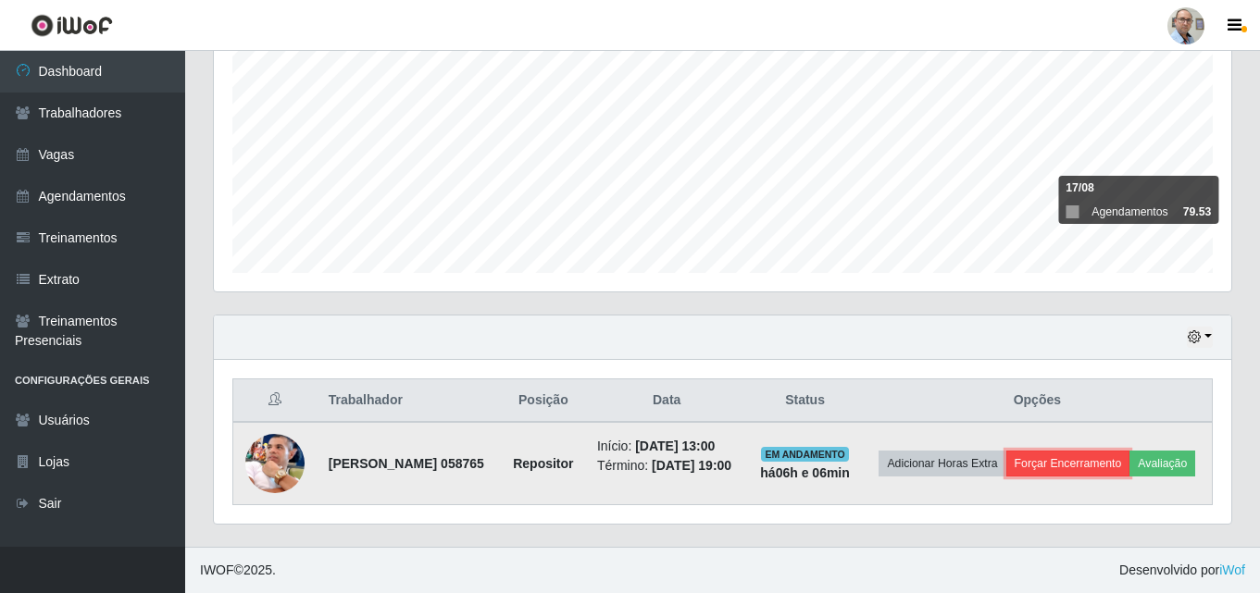
click at [1130, 455] on button "Forçar Encerramento" at bounding box center [1068, 464] width 124 height 26
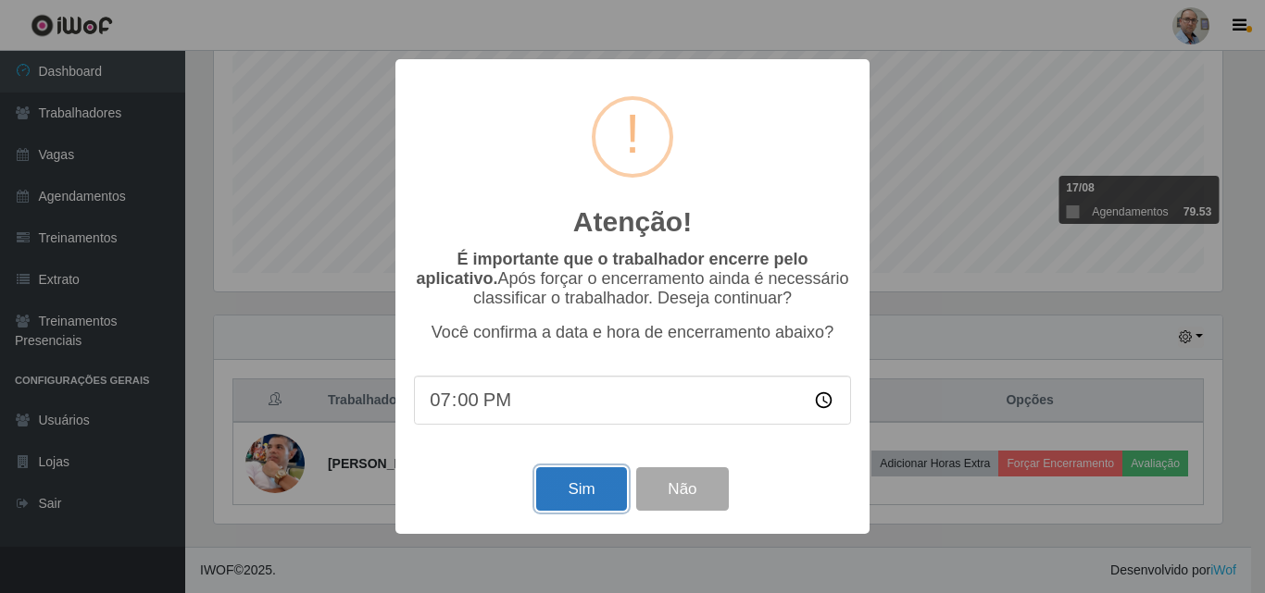
click at [559, 497] on button "Sim" at bounding box center [581, 490] width 90 height 44
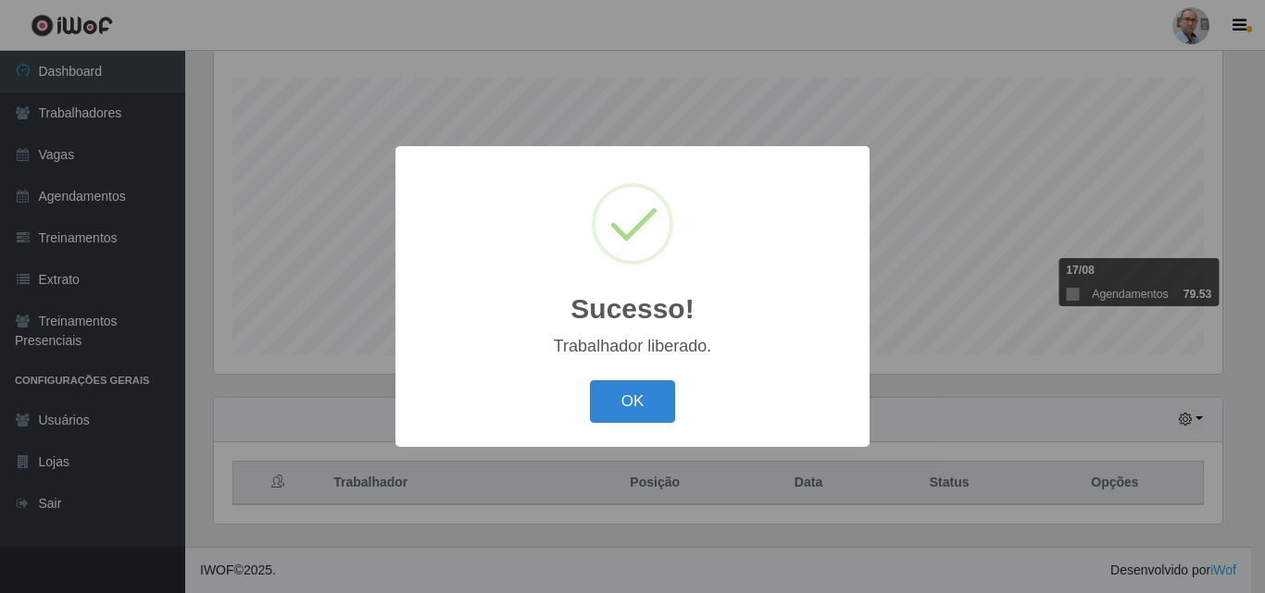
click at [960, 411] on div "Sucesso! × Trabalhador liberado. OK Cancel" at bounding box center [632, 296] width 1265 height 593
